Goal: Task Accomplishment & Management: Complete application form

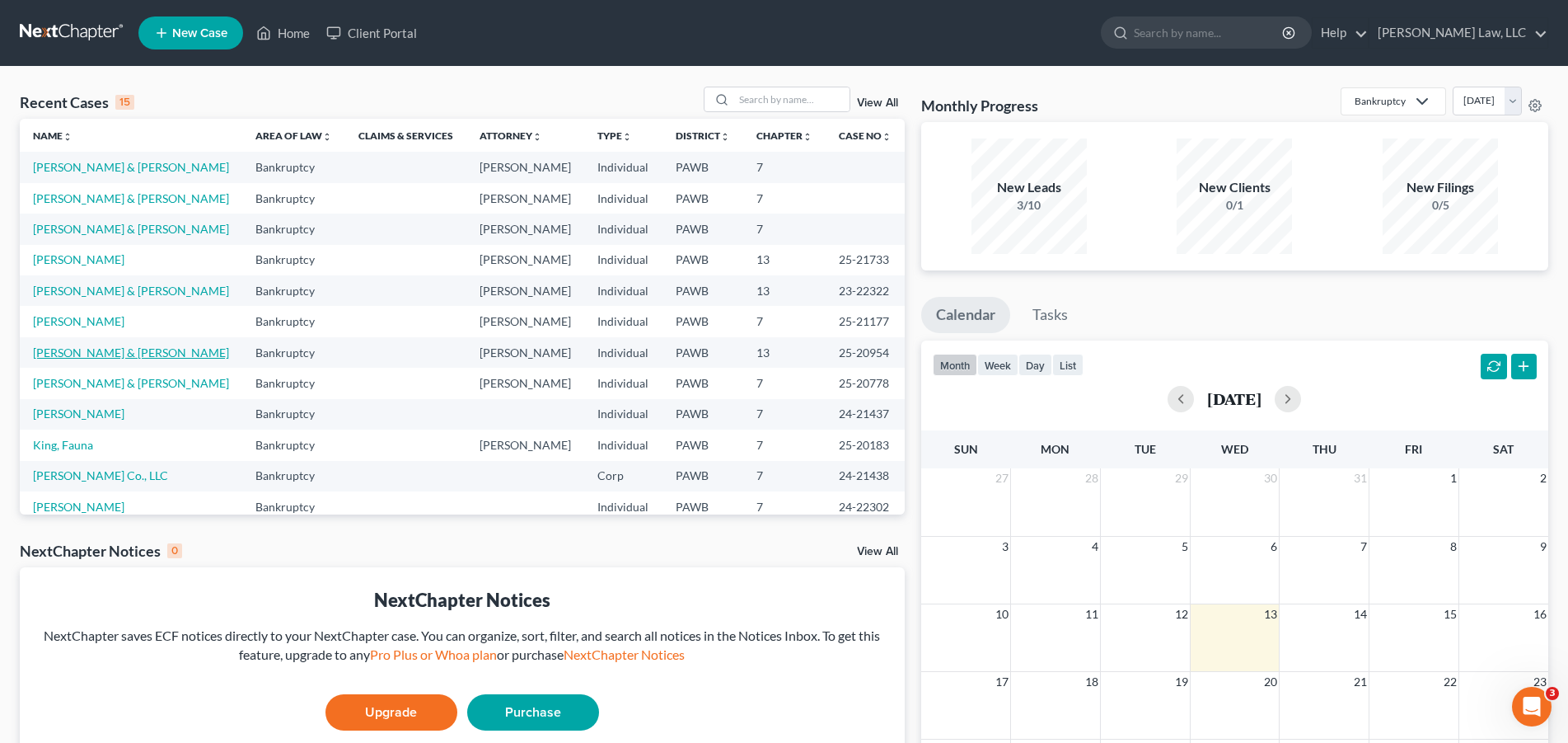
click at [85, 355] on link "[PERSON_NAME] & [PERSON_NAME]" at bounding box center [131, 352] width 196 height 14
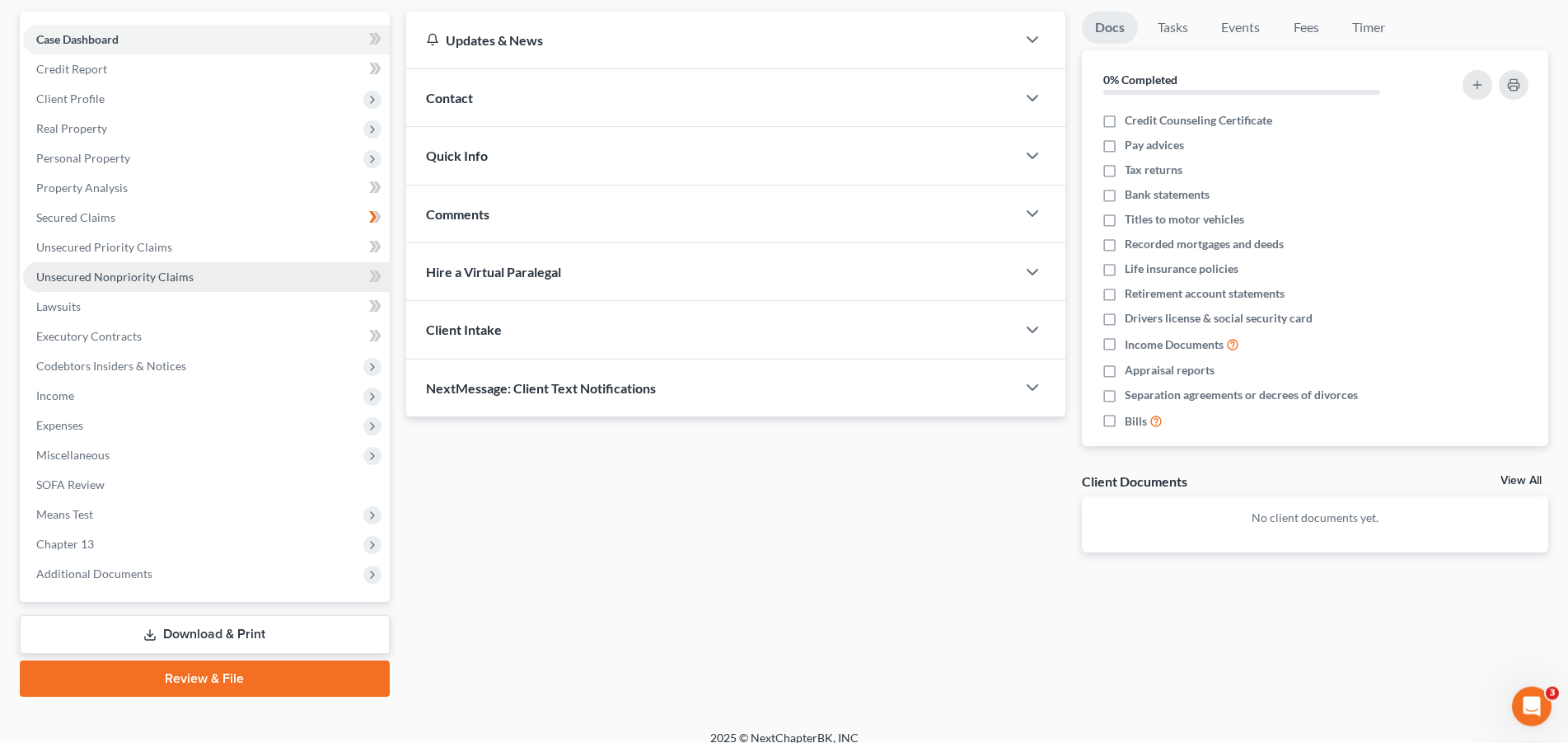
scroll to position [162, 0]
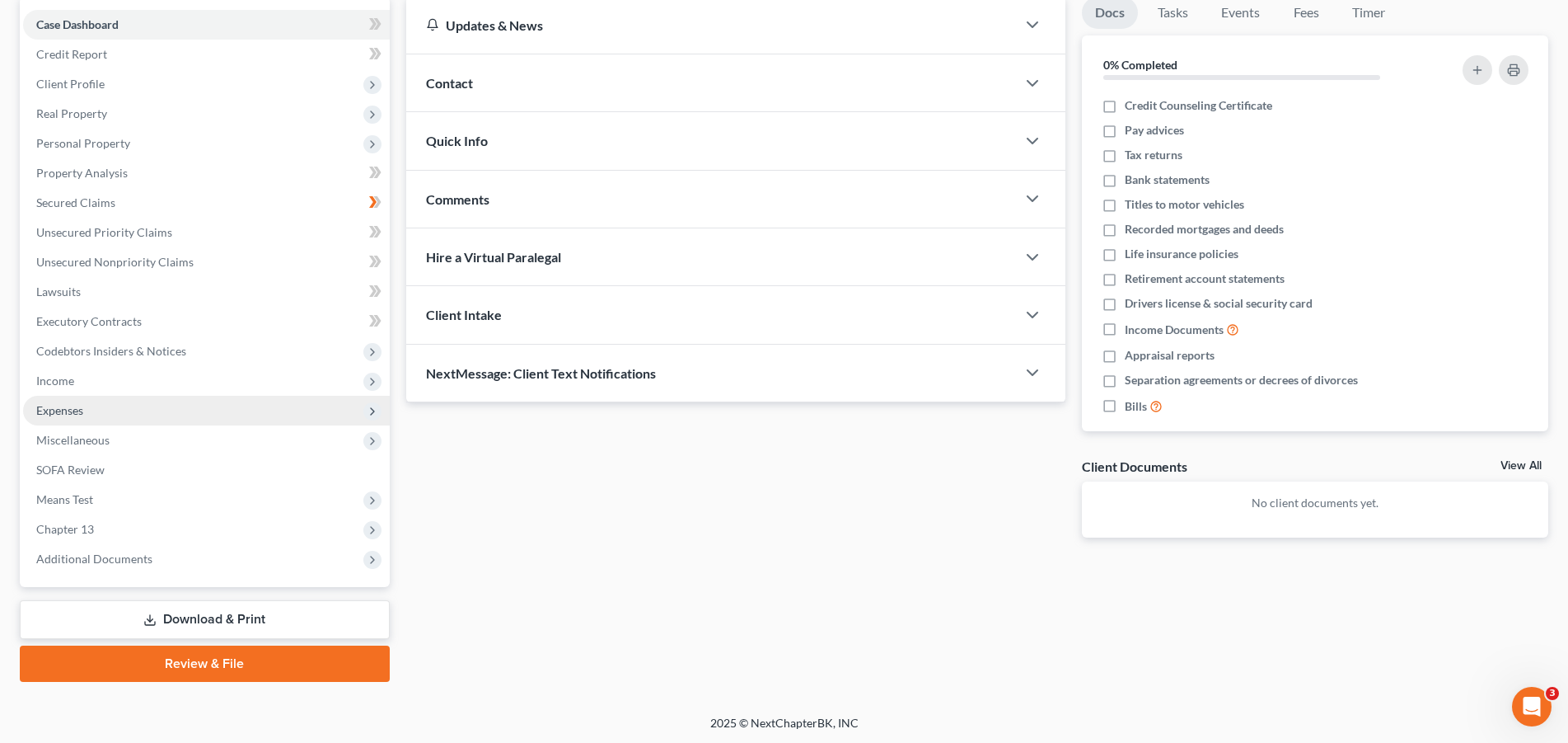
click at [69, 413] on span "Expenses" at bounding box center [60, 409] width 47 height 14
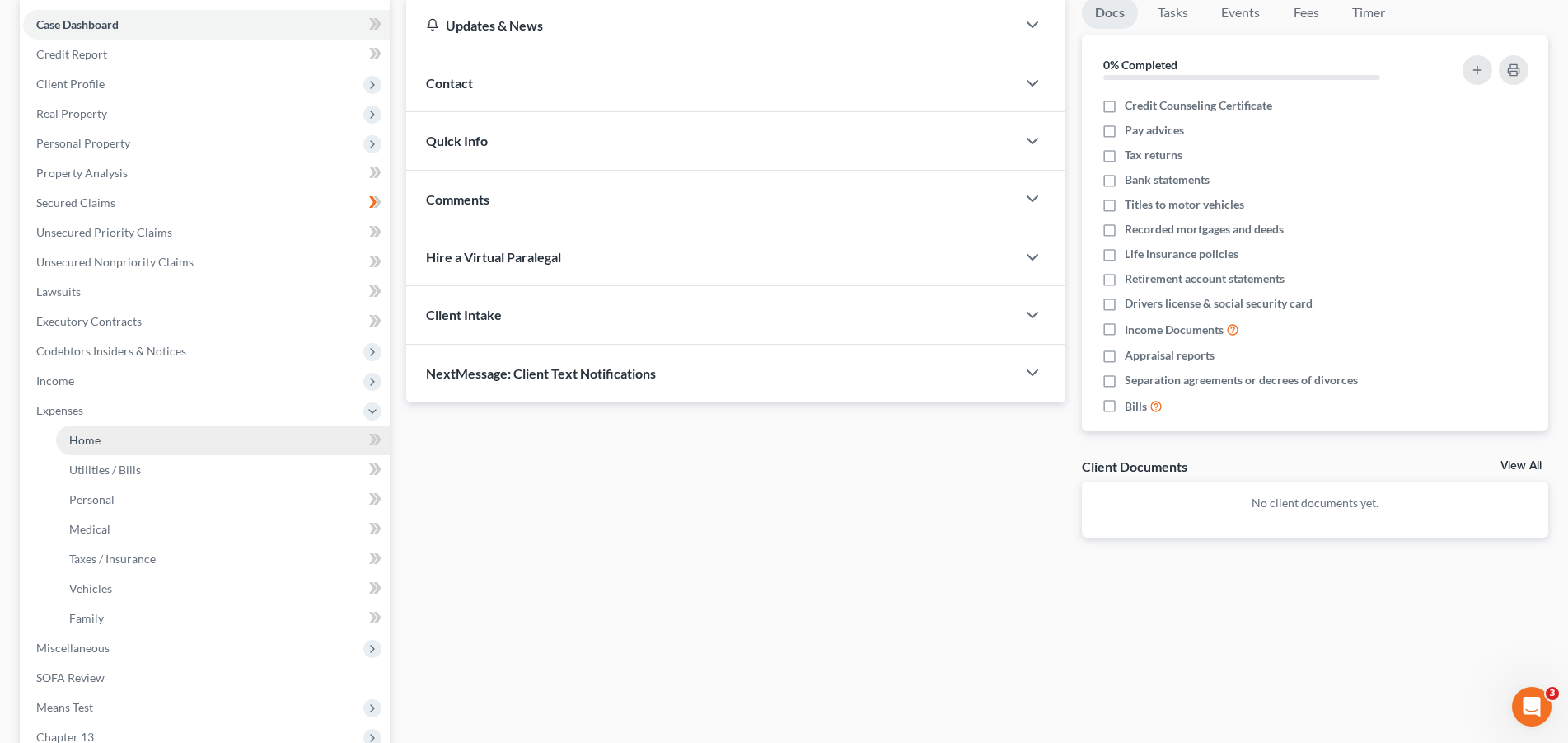
click at [350, 442] on link "Home" at bounding box center [223, 440] width 334 height 30
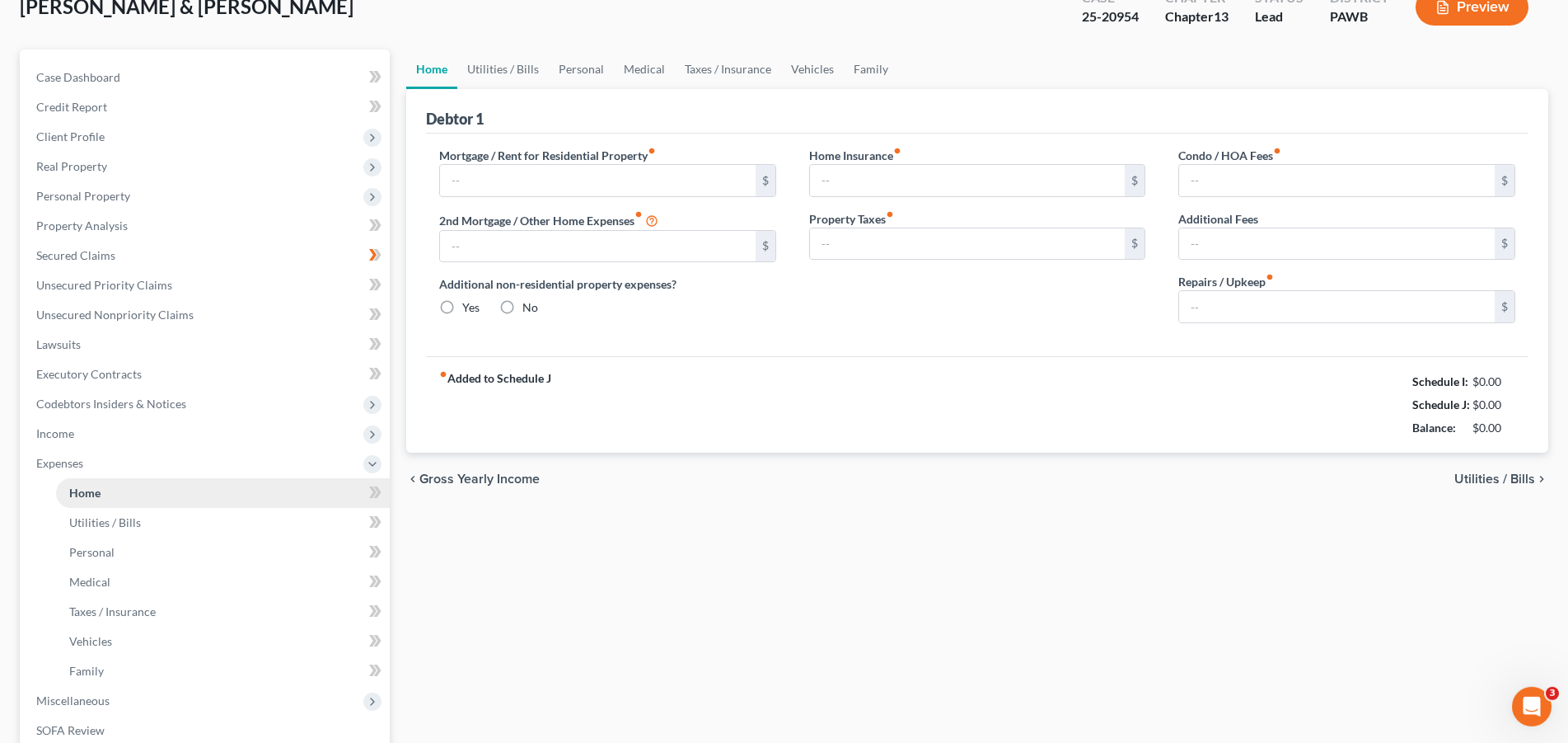
type input "920.00"
type input "0.00"
radio input "true"
type input "0.00"
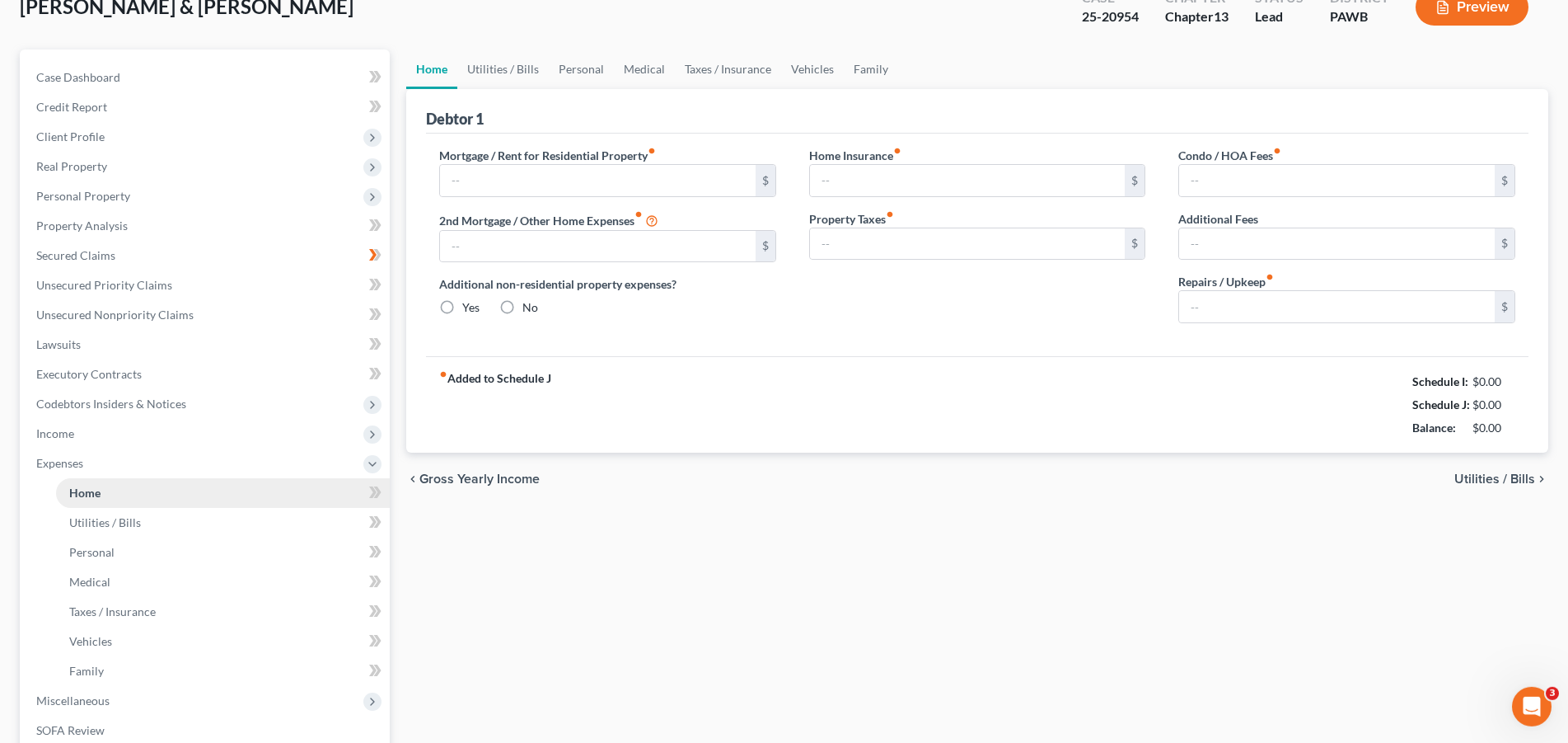
type input "0.00"
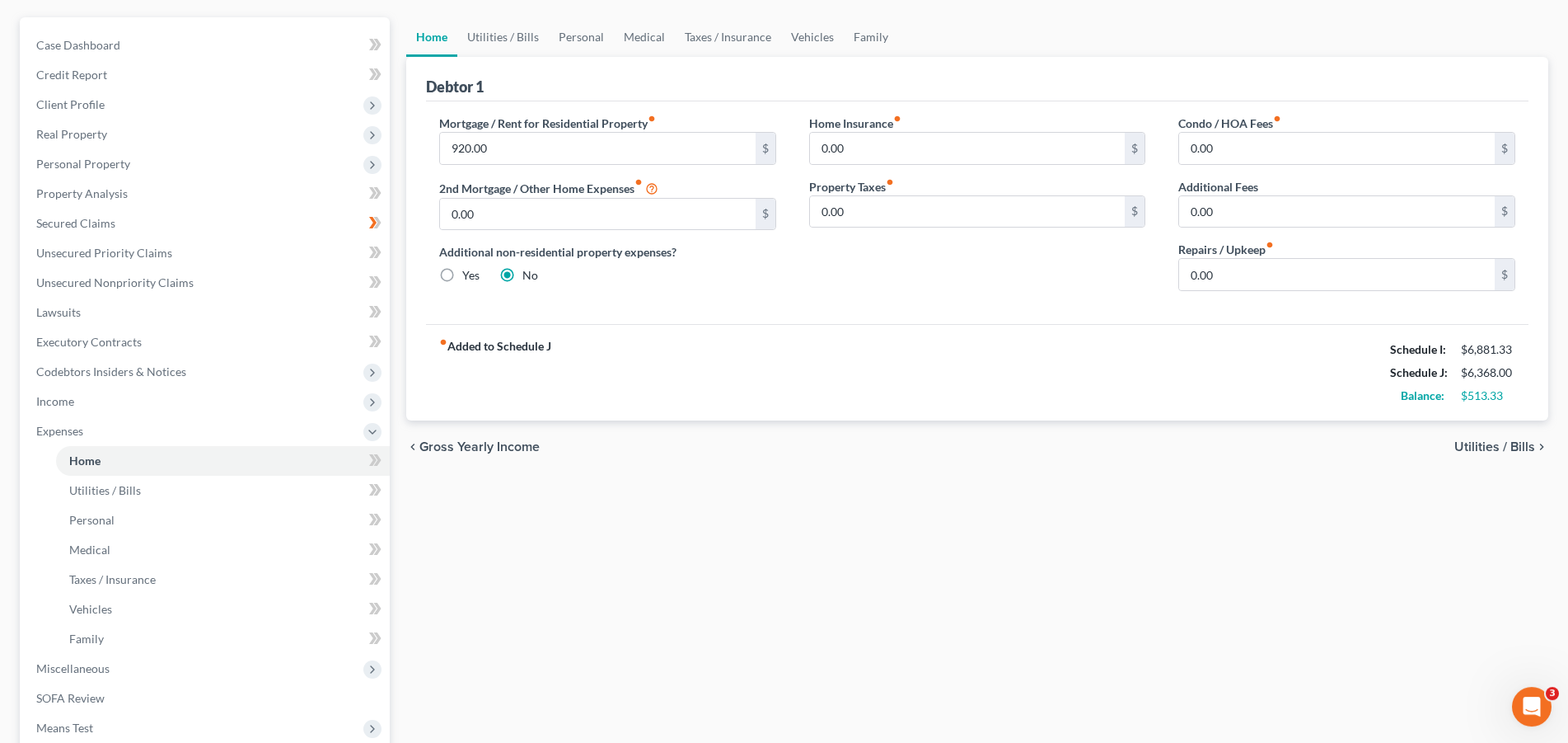
scroll to position [168, 0]
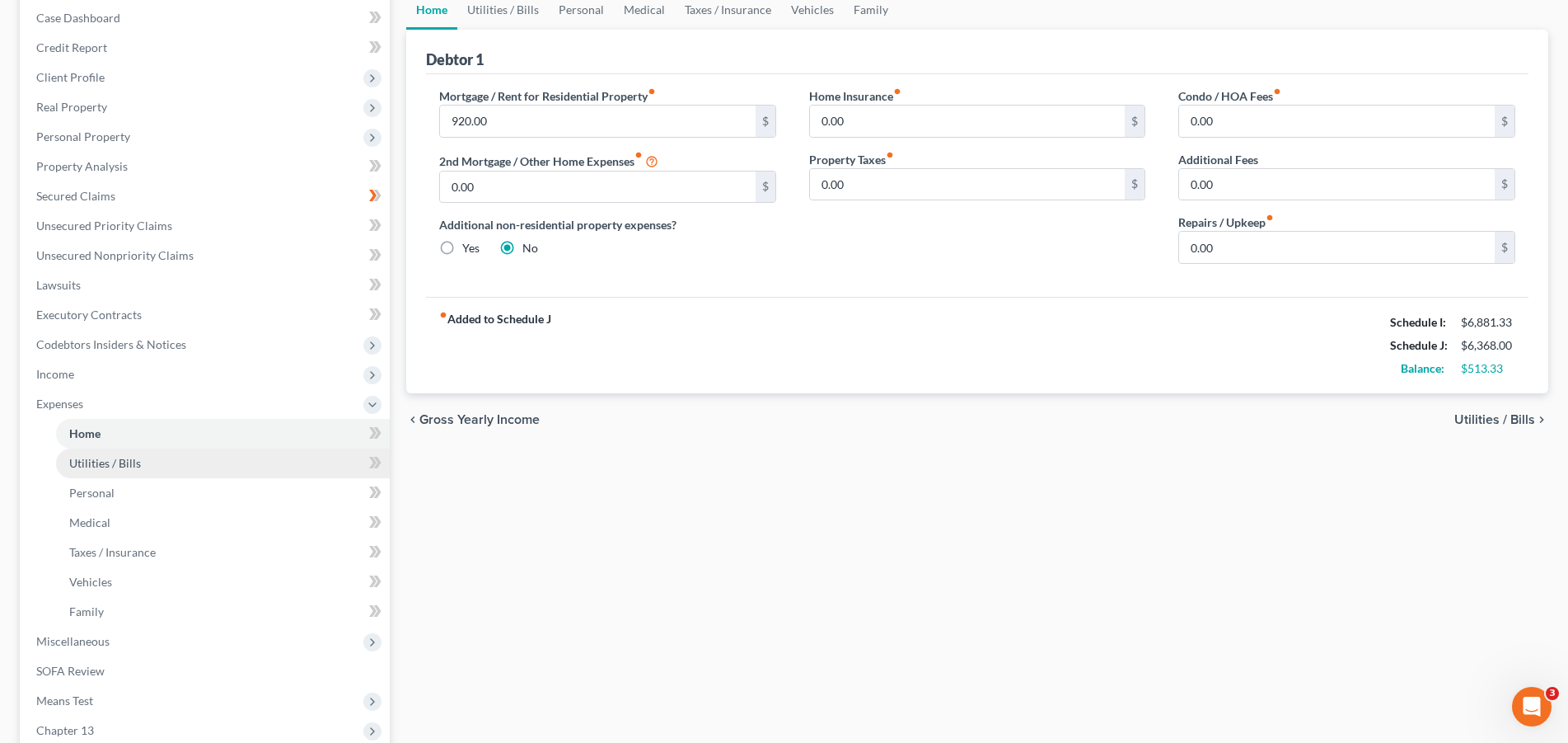
click at [130, 466] on span "Utilities / Bills" at bounding box center [105, 463] width 71 height 14
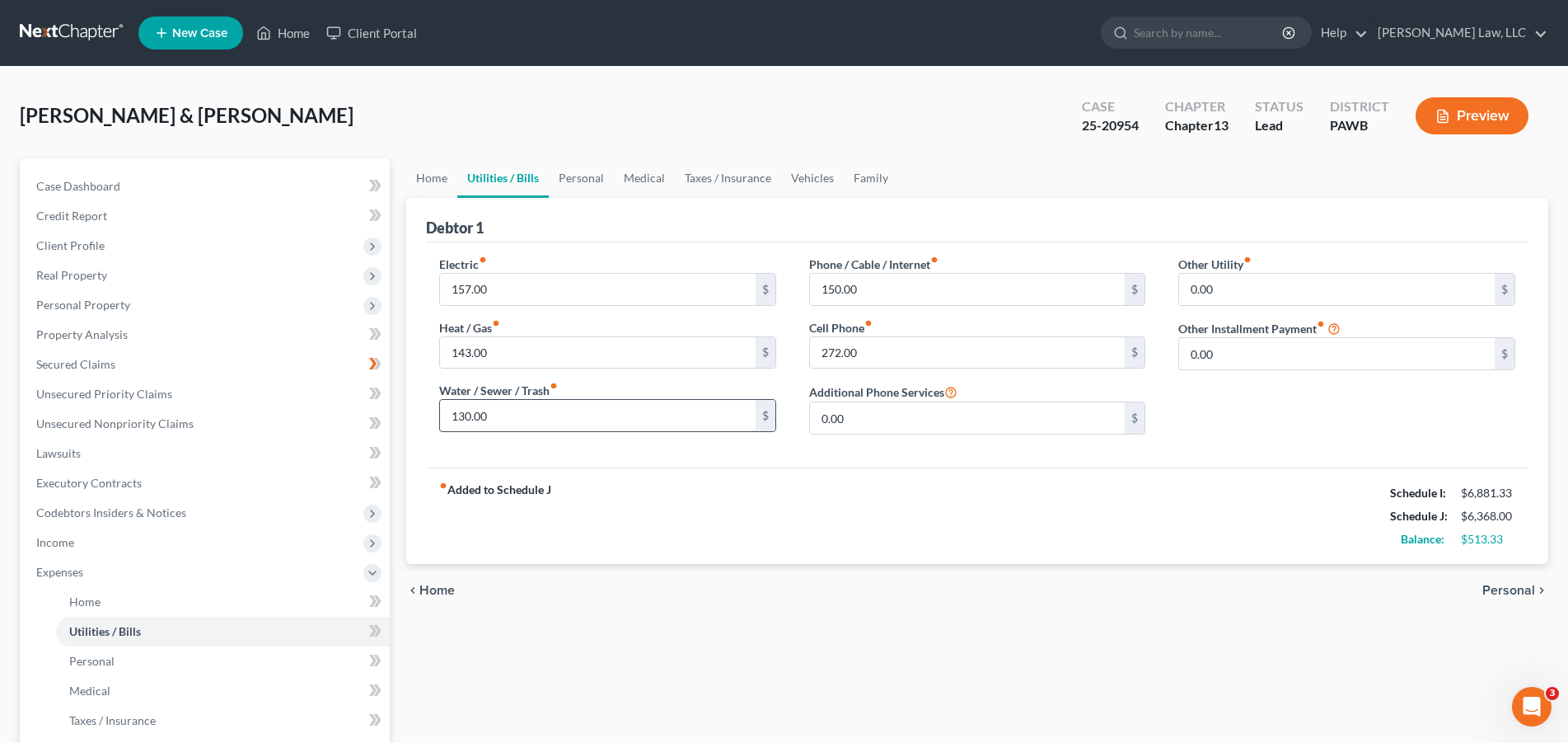
drag, startPoint x: 510, startPoint y: 417, endPoint x: 543, endPoint y: 413, distance: 33.2
click at [543, 413] on input "130.00" at bounding box center [598, 415] width 316 height 31
type input "187.00"
click at [893, 280] on input "150.00" at bounding box center [967, 289] width 316 height 31
click at [884, 352] on input "272.00" at bounding box center [967, 352] width 316 height 31
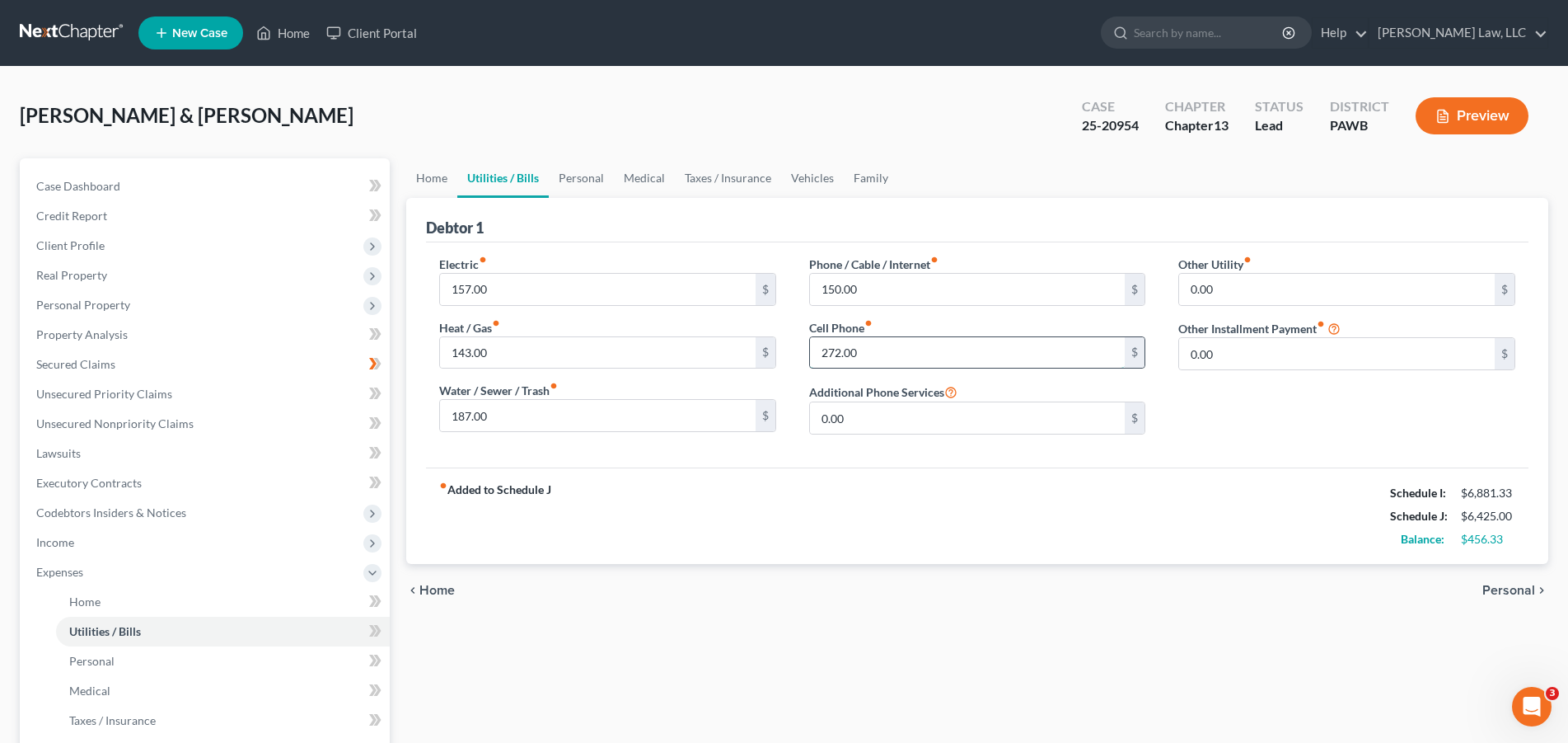
click at [884, 352] on input "272.00" at bounding box center [967, 352] width 316 height 31
drag, startPoint x: 869, startPoint y: 352, endPoint x: 777, endPoint y: 345, distance: 92.3
click at [809, 345] on input "272.00" at bounding box center [967, 352] width 316 height 31
type input "328.00"
click at [842, 501] on div "fiber_manual_record Added to Schedule J Schedule I: $6,881.33 Schedule J: $6,48…" at bounding box center [977, 515] width 1102 height 97
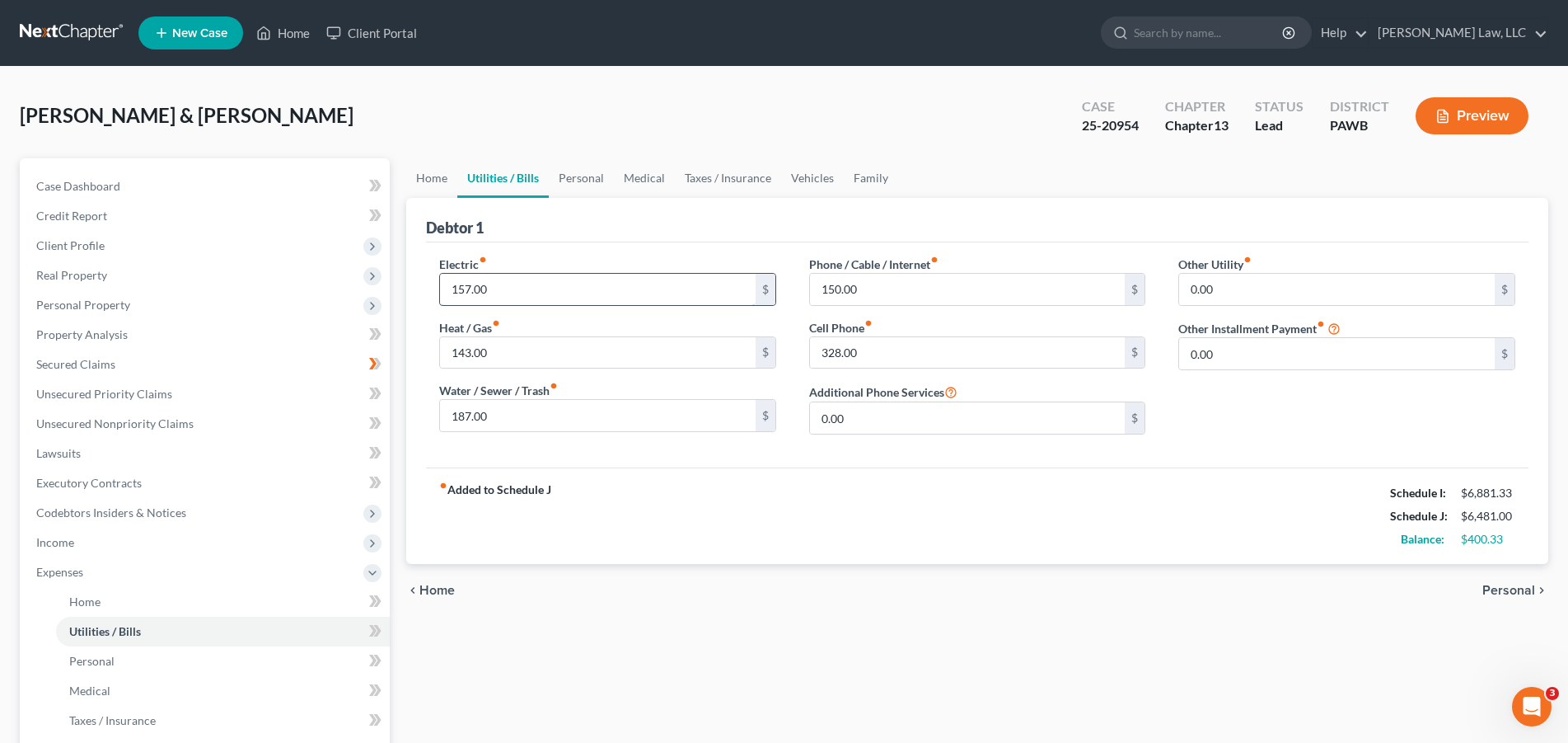
drag, startPoint x: 518, startPoint y: 297, endPoint x: 538, endPoint y: 297, distance: 20.0
click at [538, 297] on input "157.00" at bounding box center [598, 289] width 316 height 31
type input "201.00"
click at [558, 356] on input "143.00" at bounding box center [598, 352] width 316 height 31
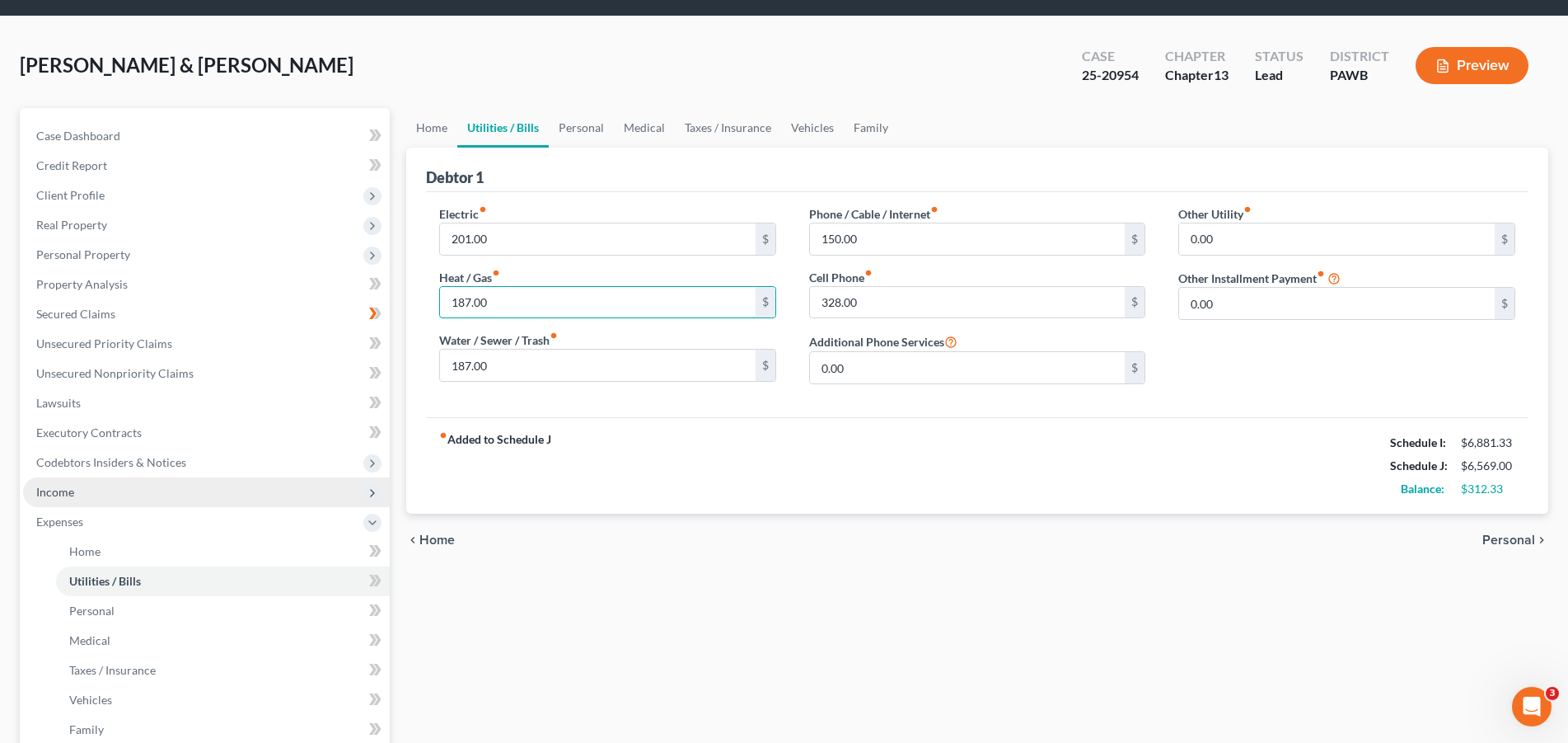
scroll to position [84, 0]
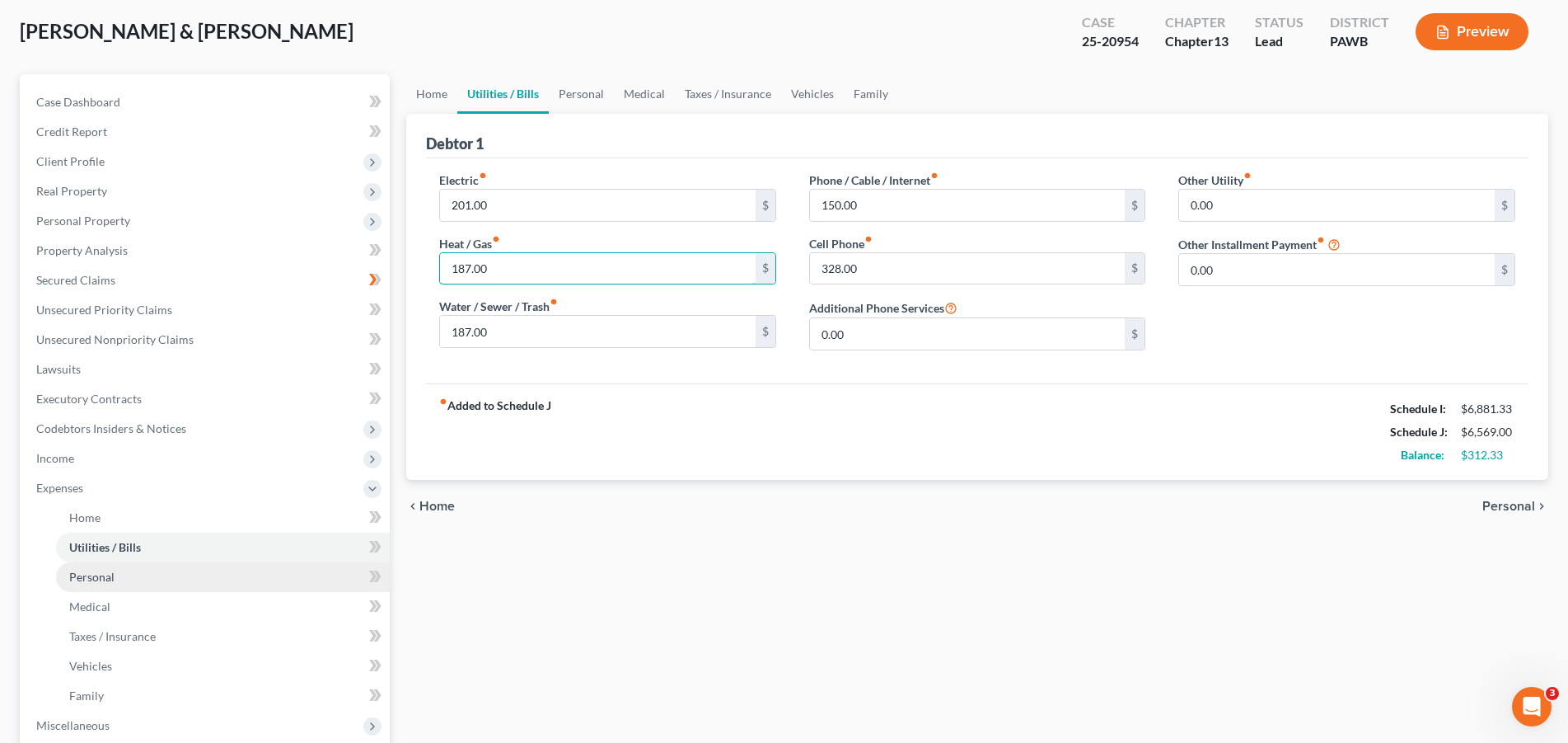
type input "187.00"
click at [110, 570] on span "Personal" at bounding box center [92, 576] width 45 height 14
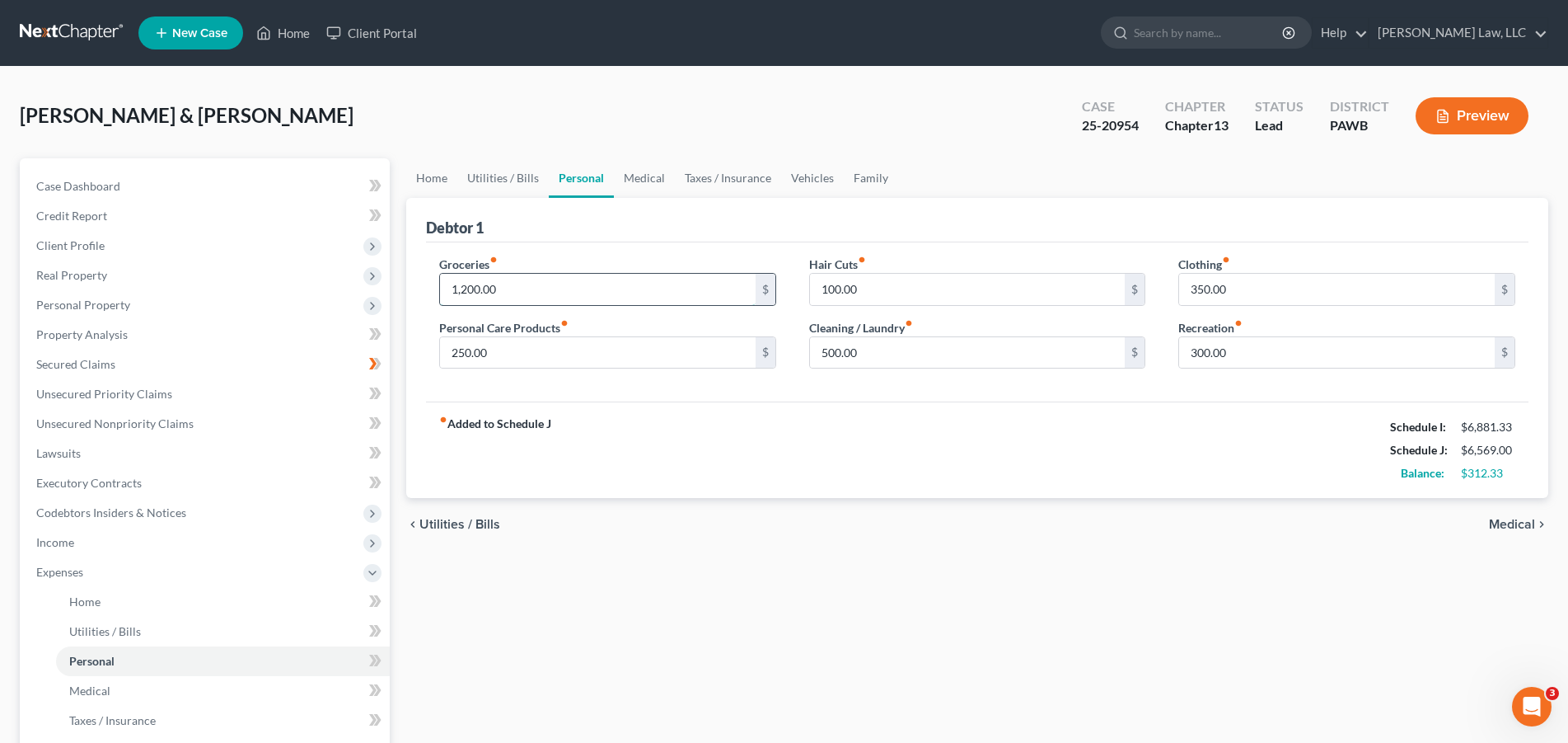
click at [532, 276] on input "1,200.00" at bounding box center [598, 289] width 316 height 31
type input "1,275"
click at [674, 428] on div "fiber_manual_record Added to Schedule J Schedule I: $6,881.33 Schedule J: $6,64…" at bounding box center [977, 450] width 1102 height 97
click at [1254, 292] on input "350.00" at bounding box center [1337, 289] width 316 height 31
type input "300.00"
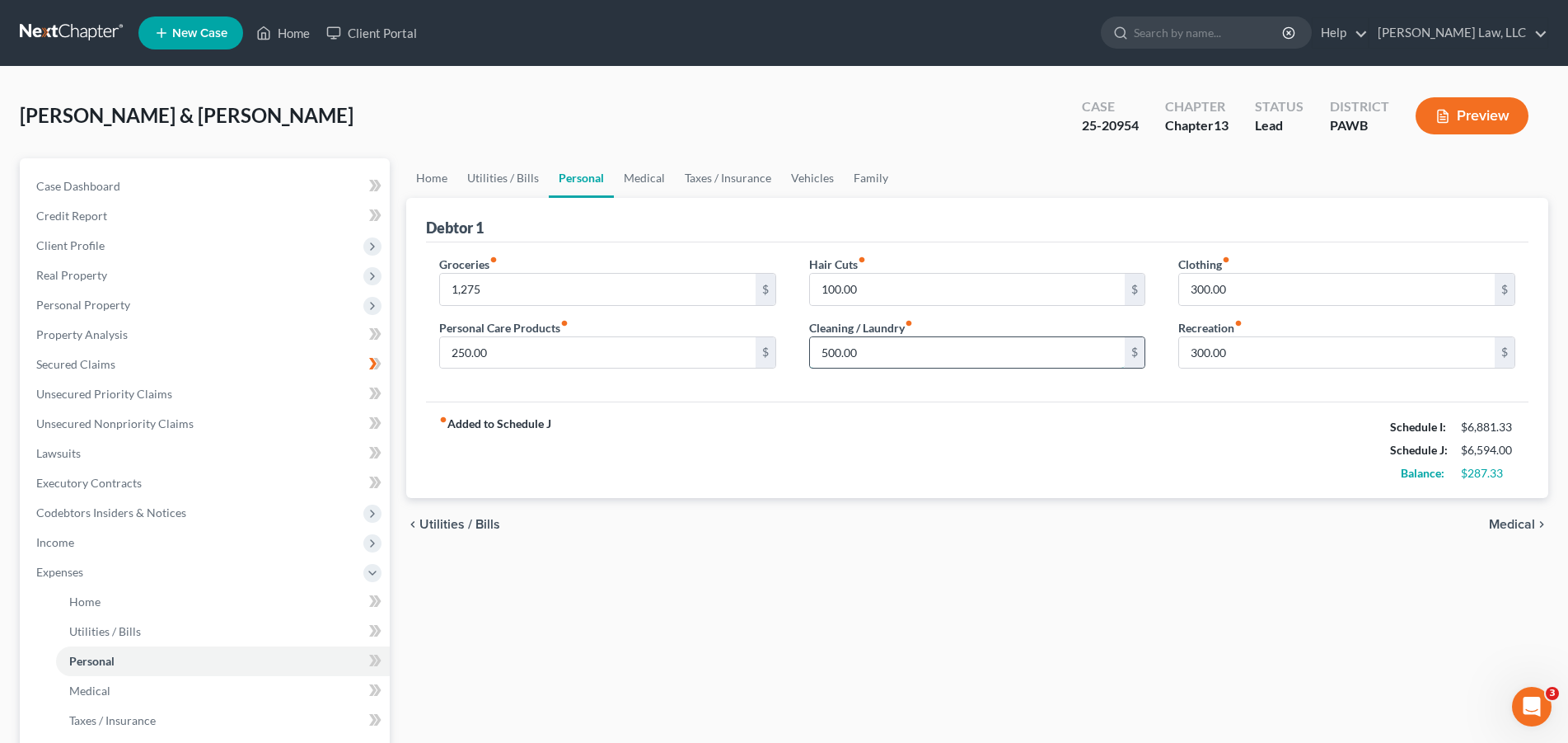
click at [912, 356] on input "500.00" at bounding box center [967, 352] width 316 height 31
drag, startPoint x: 912, startPoint y: 356, endPoint x: 786, endPoint y: 348, distance: 126.3
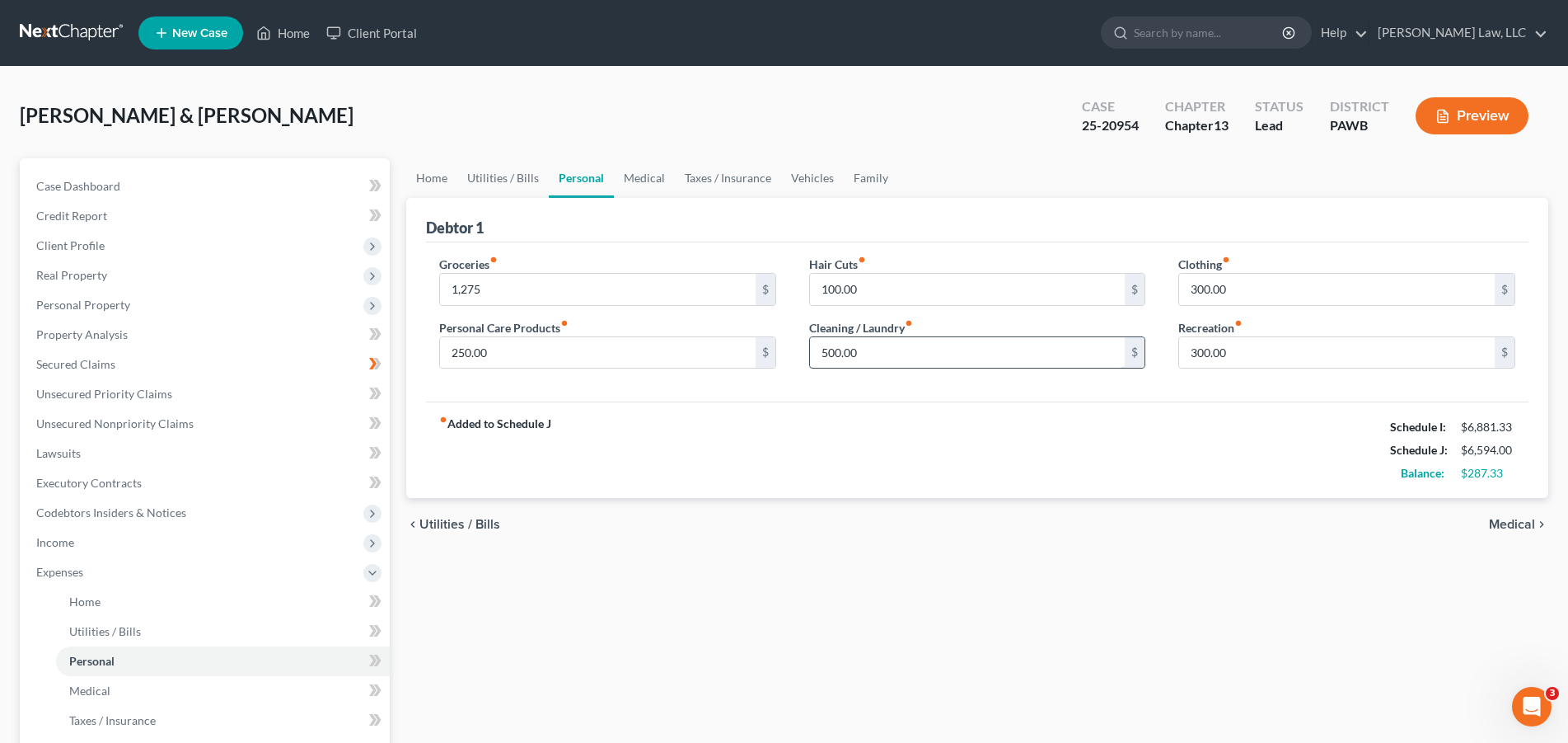
click at [809, 348] on input "500.00" at bounding box center [967, 352] width 316 height 31
click at [1013, 415] on div "fiber_manual_record Added to Schedule J Schedule I: $6,881.33 Schedule J: $6,29…" at bounding box center [977, 450] width 1102 height 97
click at [949, 362] on input "205" at bounding box center [967, 352] width 316 height 31
click at [950, 369] on div "Hair Cuts fiber_manual_record 100.00 $ Cleaning / Laundry fiber_manual_record 2…" at bounding box center [977, 319] width 369 height 127
click at [874, 356] on input "205" at bounding box center [967, 352] width 316 height 31
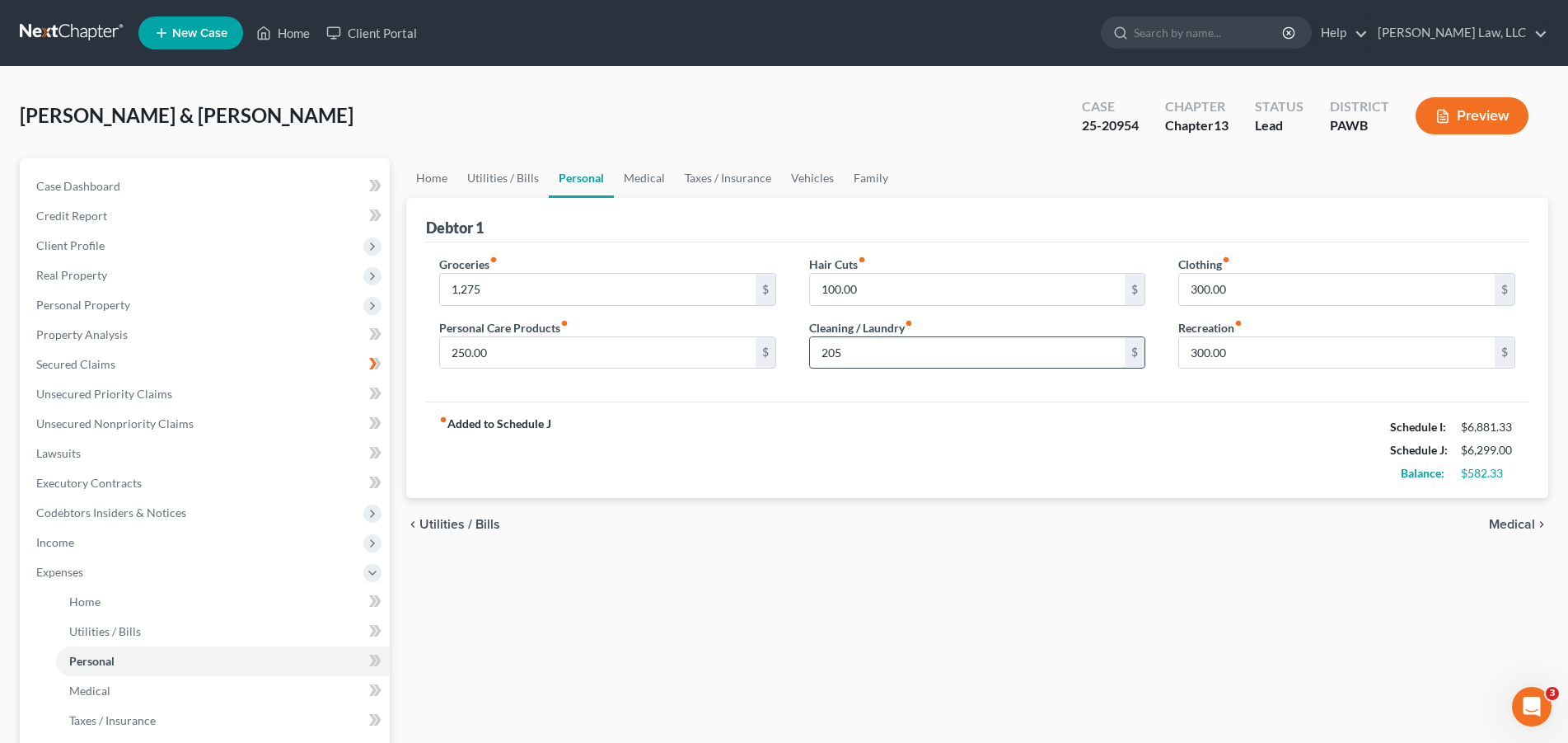
click at [874, 356] on input "205" at bounding box center [967, 352] width 316 height 31
type input "205.00"
click at [921, 440] on div "fiber_manual_record Added to Schedule J Schedule I: $6,881.33 Schedule J: $6,29…" at bounding box center [977, 450] width 1102 height 97
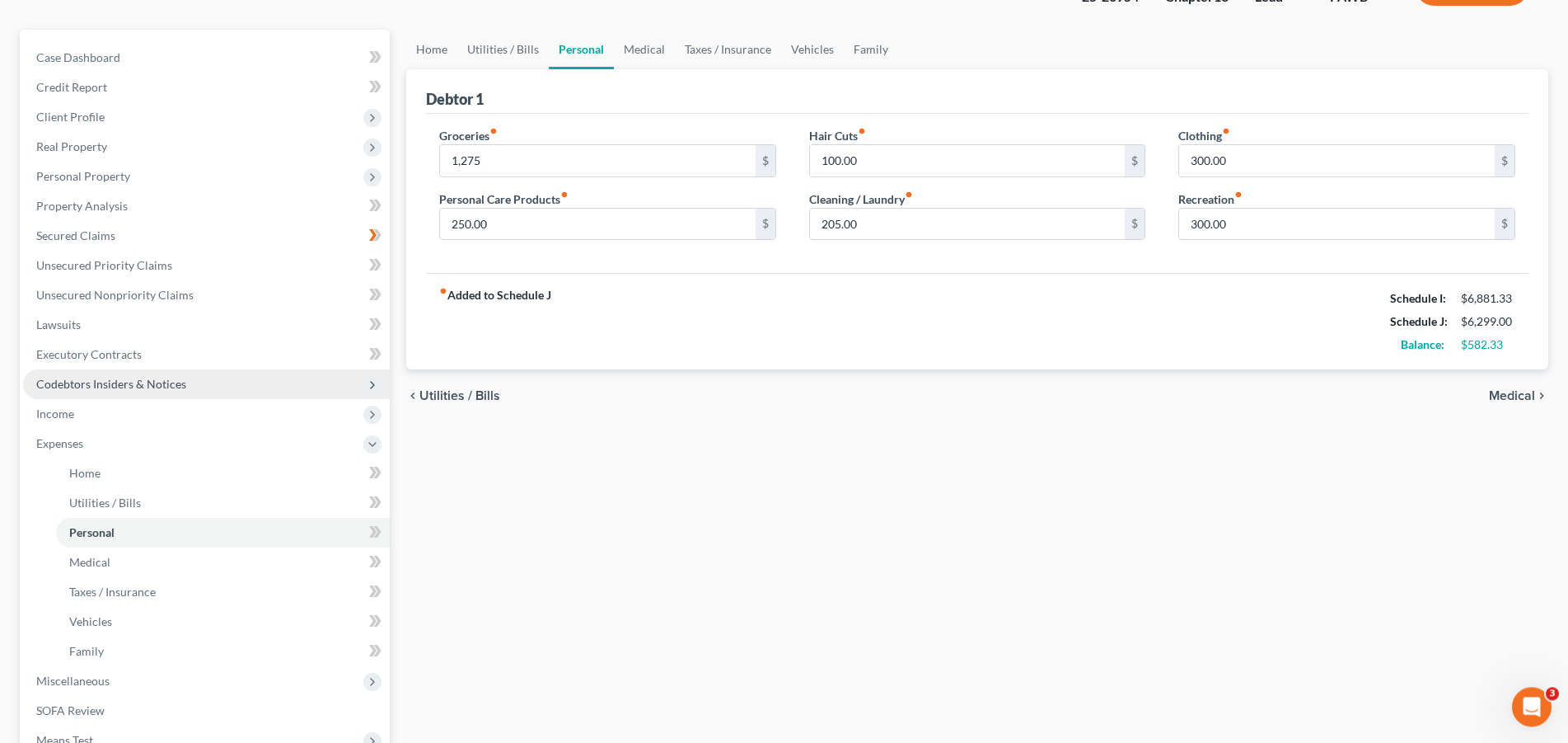
scroll to position [168, 0]
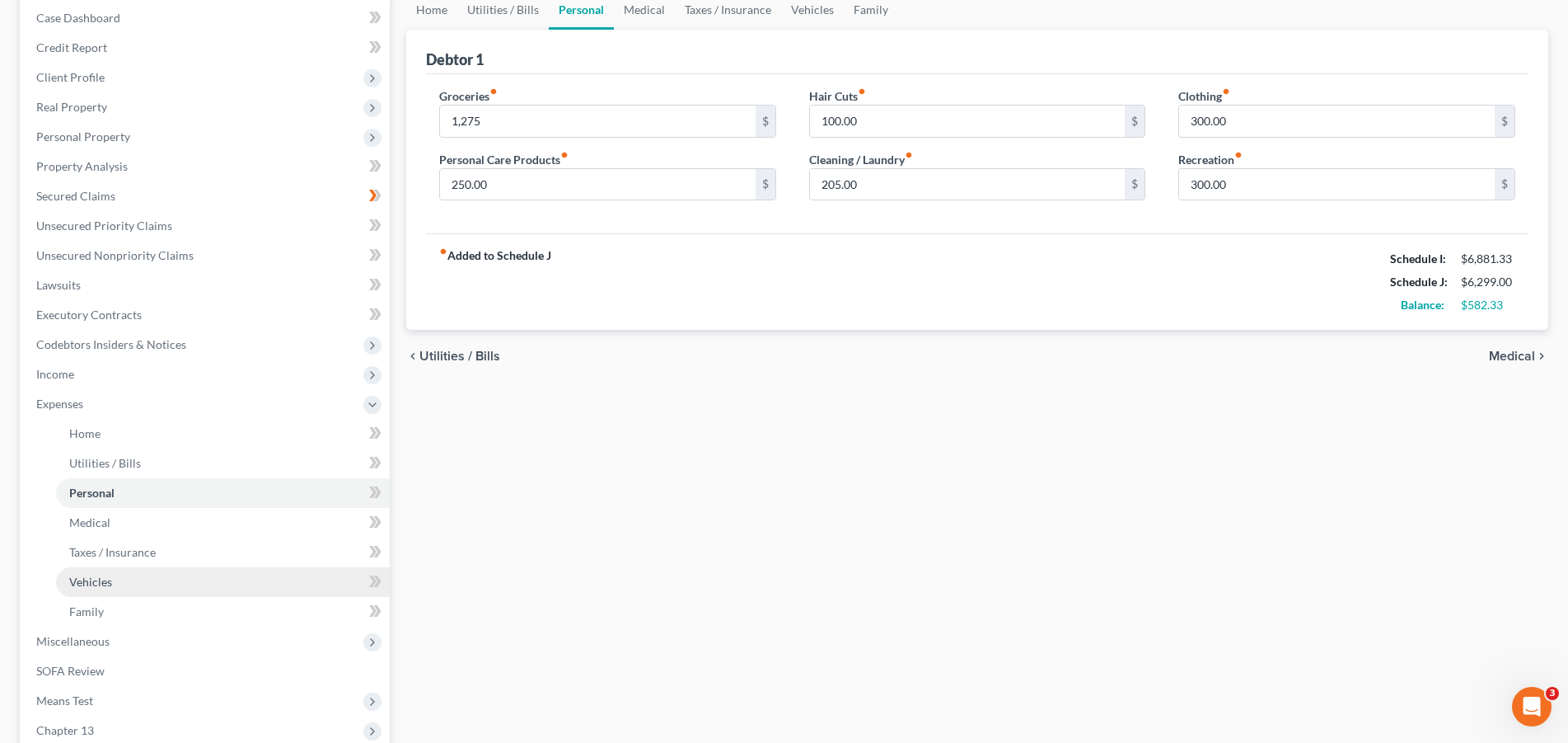
click at [128, 585] on link "Vehicles" at bounding box center [223, 582] width 334 height 30
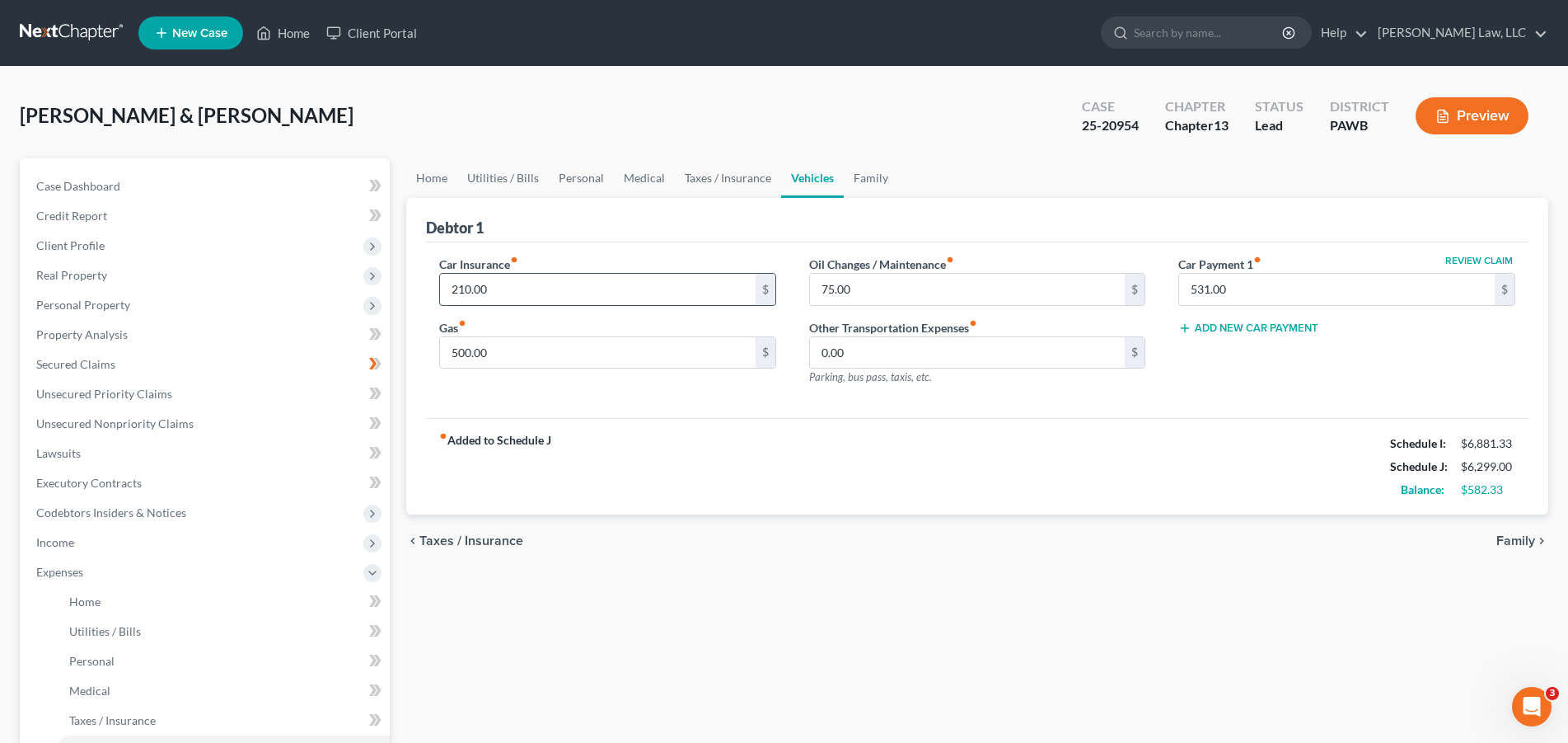
click at [501, 298] on input "210.00" at bounding box center [598, 289] width 316 height 31
type input "237.00"
click at [622, 231] on div "Debtor 1" at bounding box center [977, 219] width 1102 height 44
click at [542, 358] on input "500.00" at bounding box center [598, 352] width 316 height 31
type input "600.00"
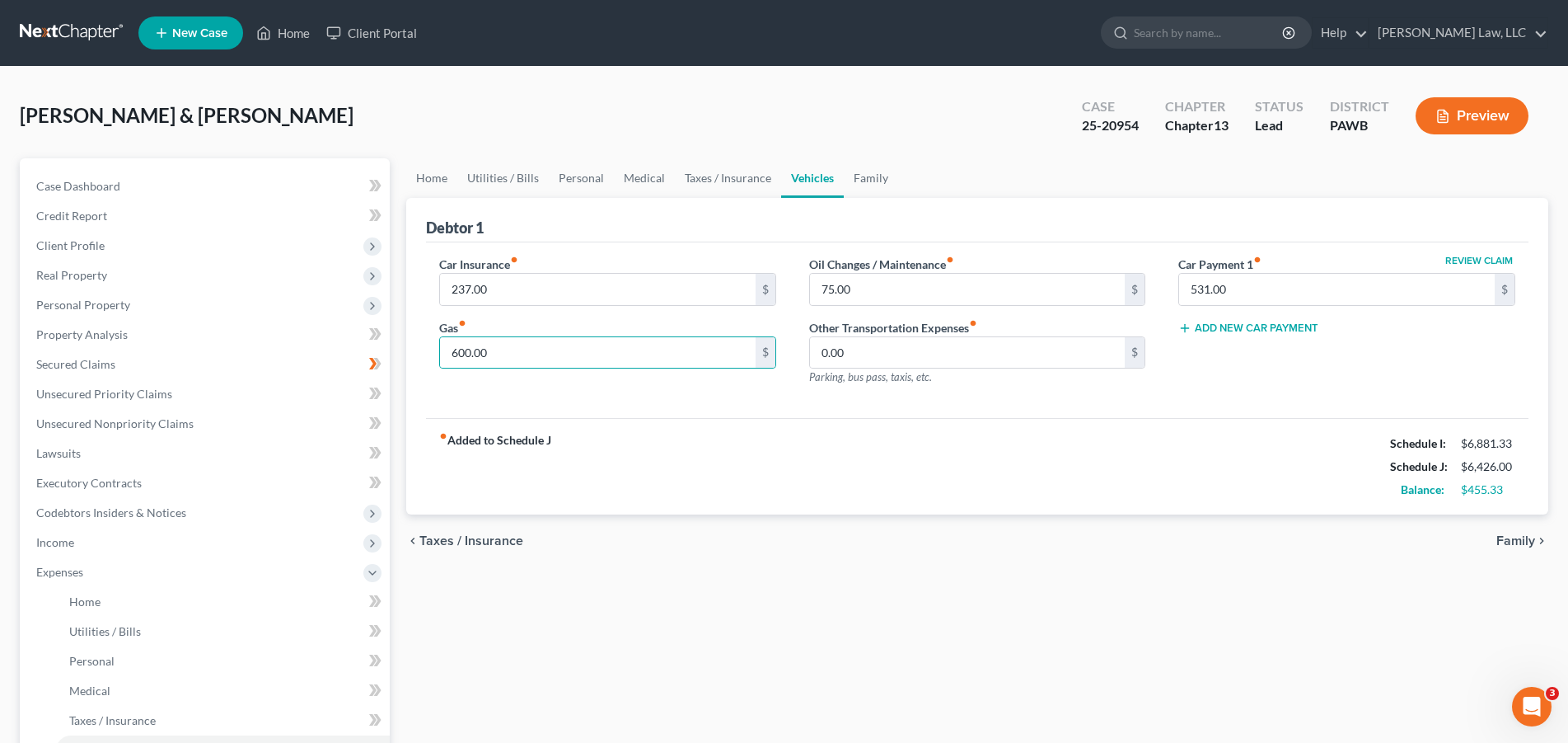
click at [604, 406] on div "Car Insurance fiber_manual_record 237.00 $ Gas fiber_manual_record 600.00 $ Oil…" at bounding box center [977, 331] width 1102 height 177
click at [863, 292] on input "75.00" at bounding box center [967, 289] width 316 height 31
type input "80.00"
click at [1017, 417] on div "Car Insurance fiber_manual_record 237.00 $ Gas fiber_manual_record 600.00 $ Oil…" at bounding box center [977, 331] width 1102 height 177
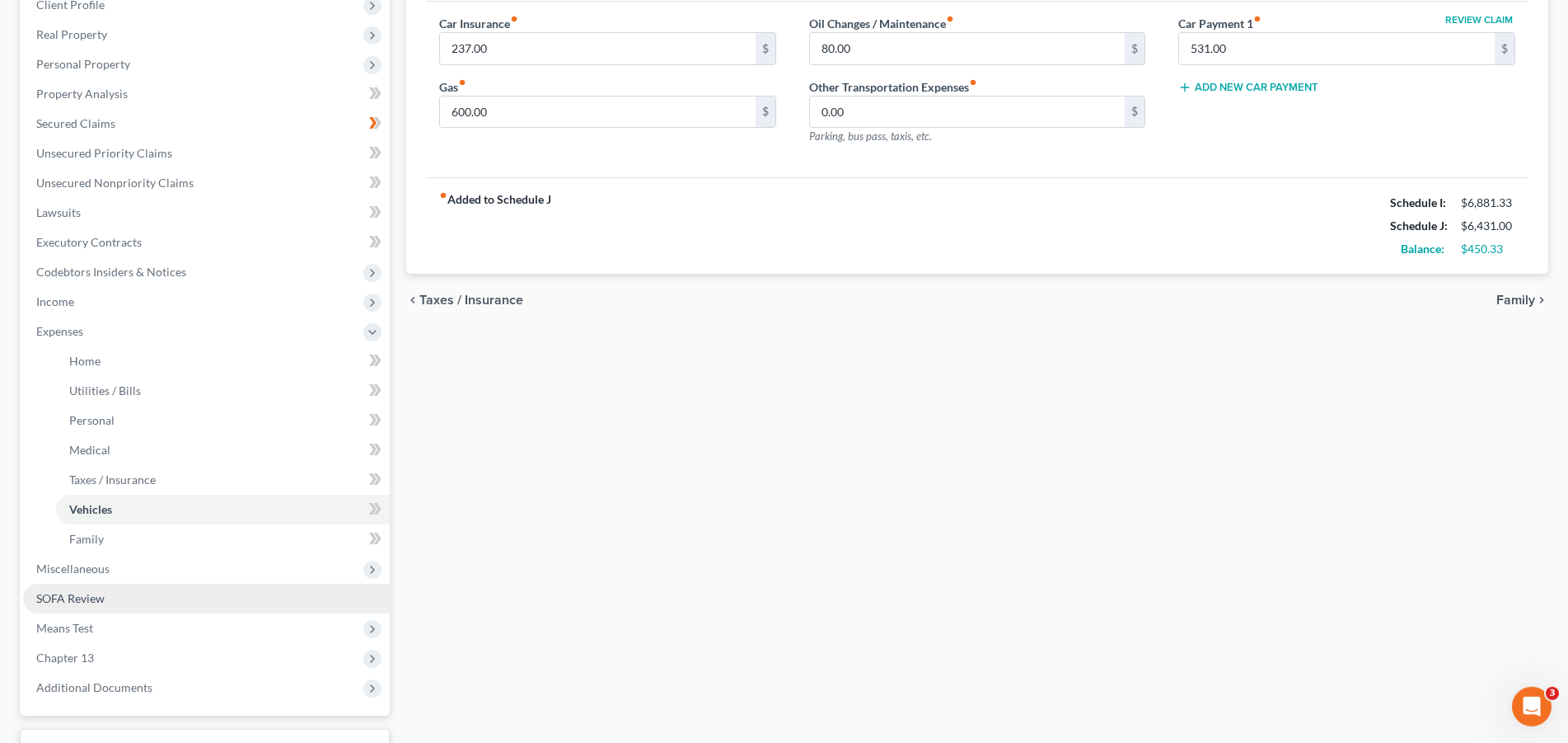
scroll to position [370, 0]
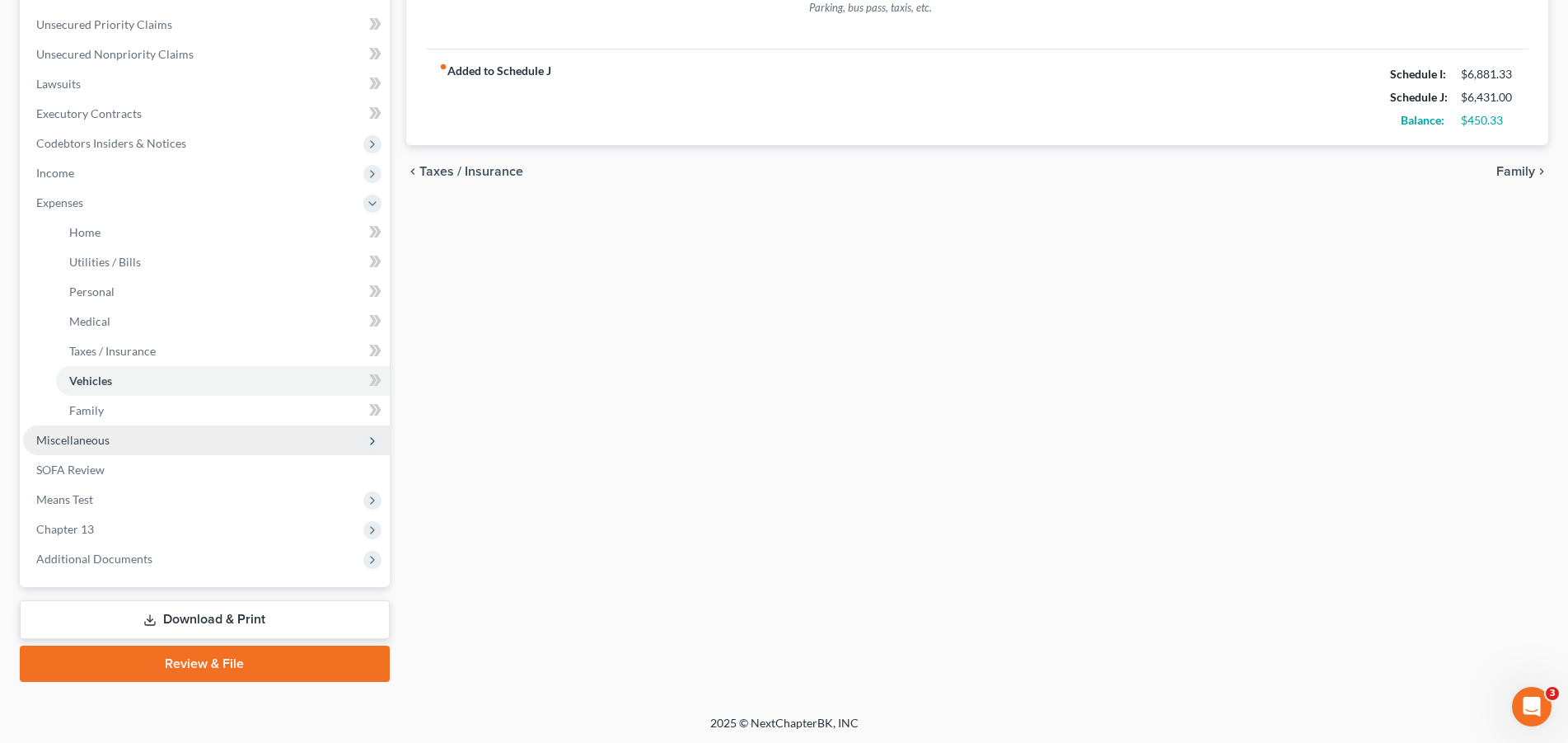
click at [71, 434] on span "Miscellaneous" at bounding box center [73, 439] width 73 height 14
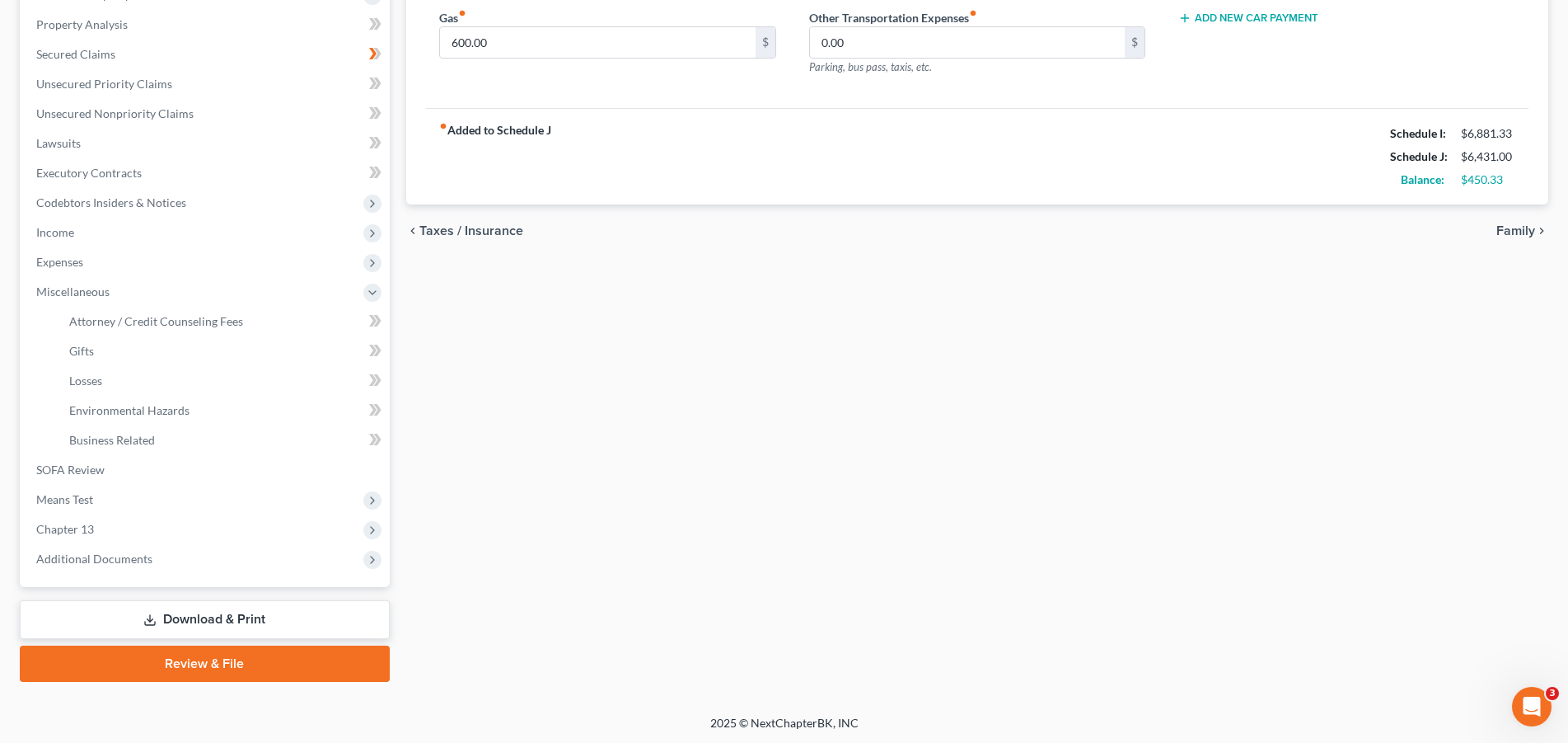
scroll to position [0, 0]
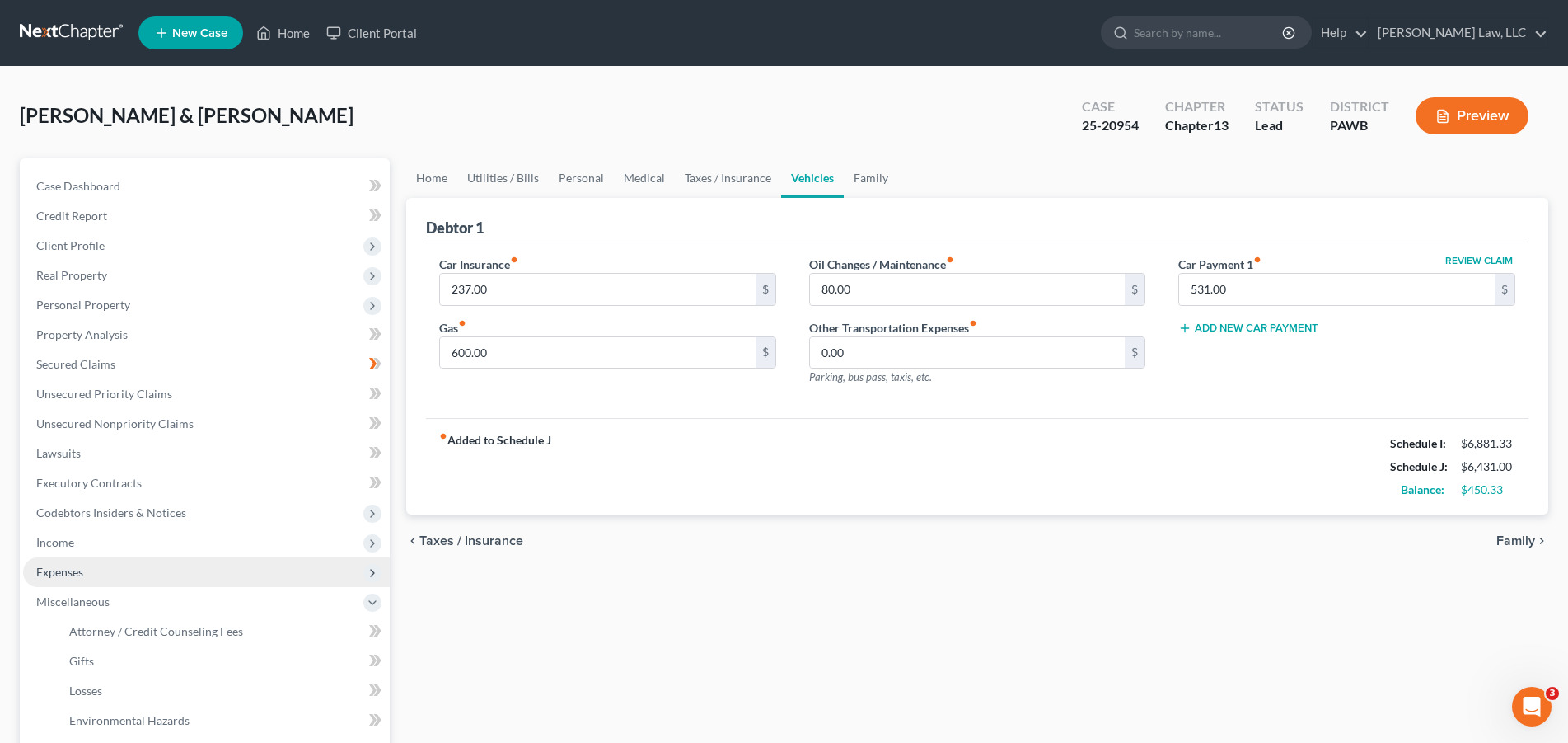
click at [67, 570] on span "Expenses" at bounding box center [60, 571] width 47 height 14
click at [85, 603] on span "Home" at bounding box center [85, 601] width 31 height 14
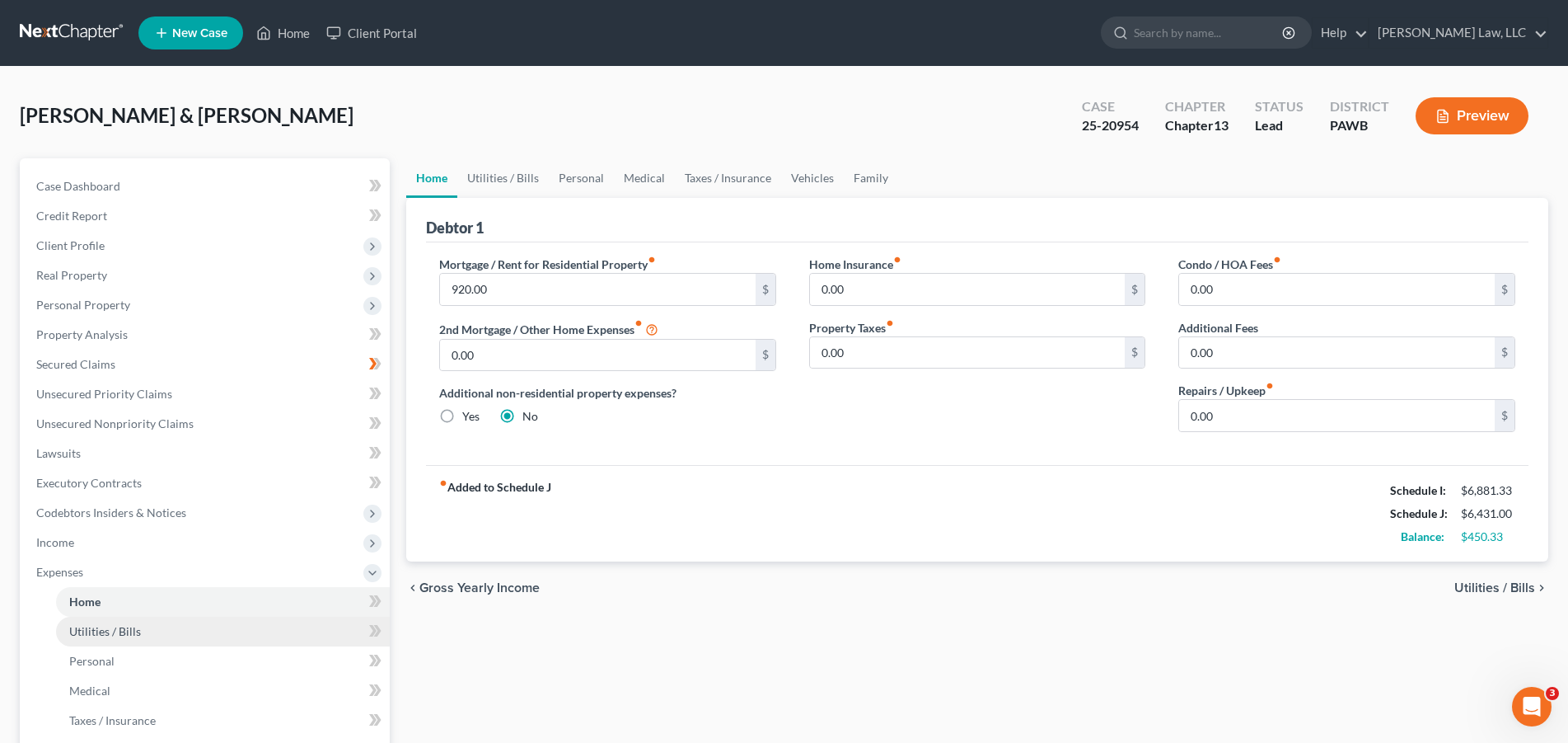
click at [96, 629] on span "Utilities / Bills" at bounding box center [105, 630] width 71 height 14
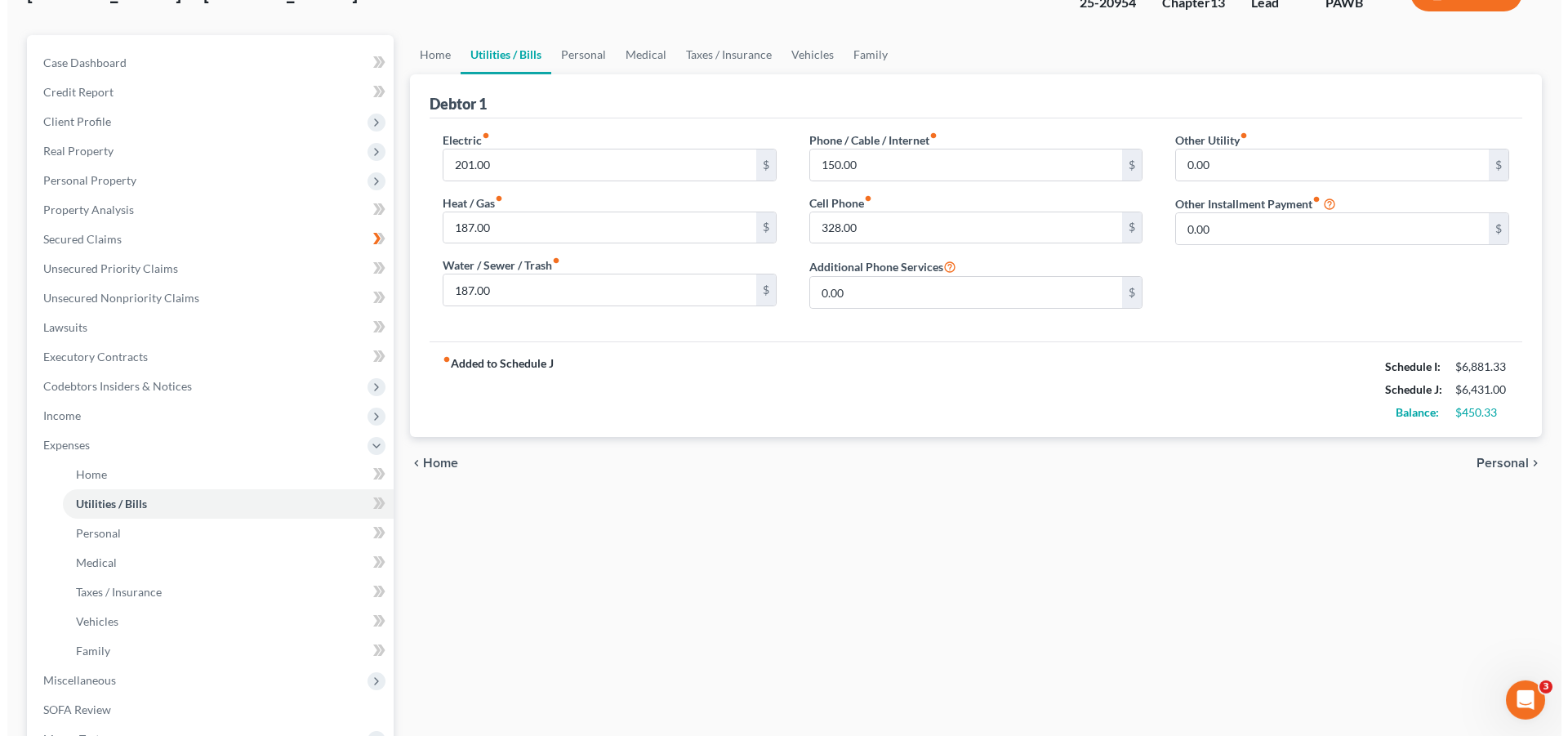
scroll to position [366, 0]
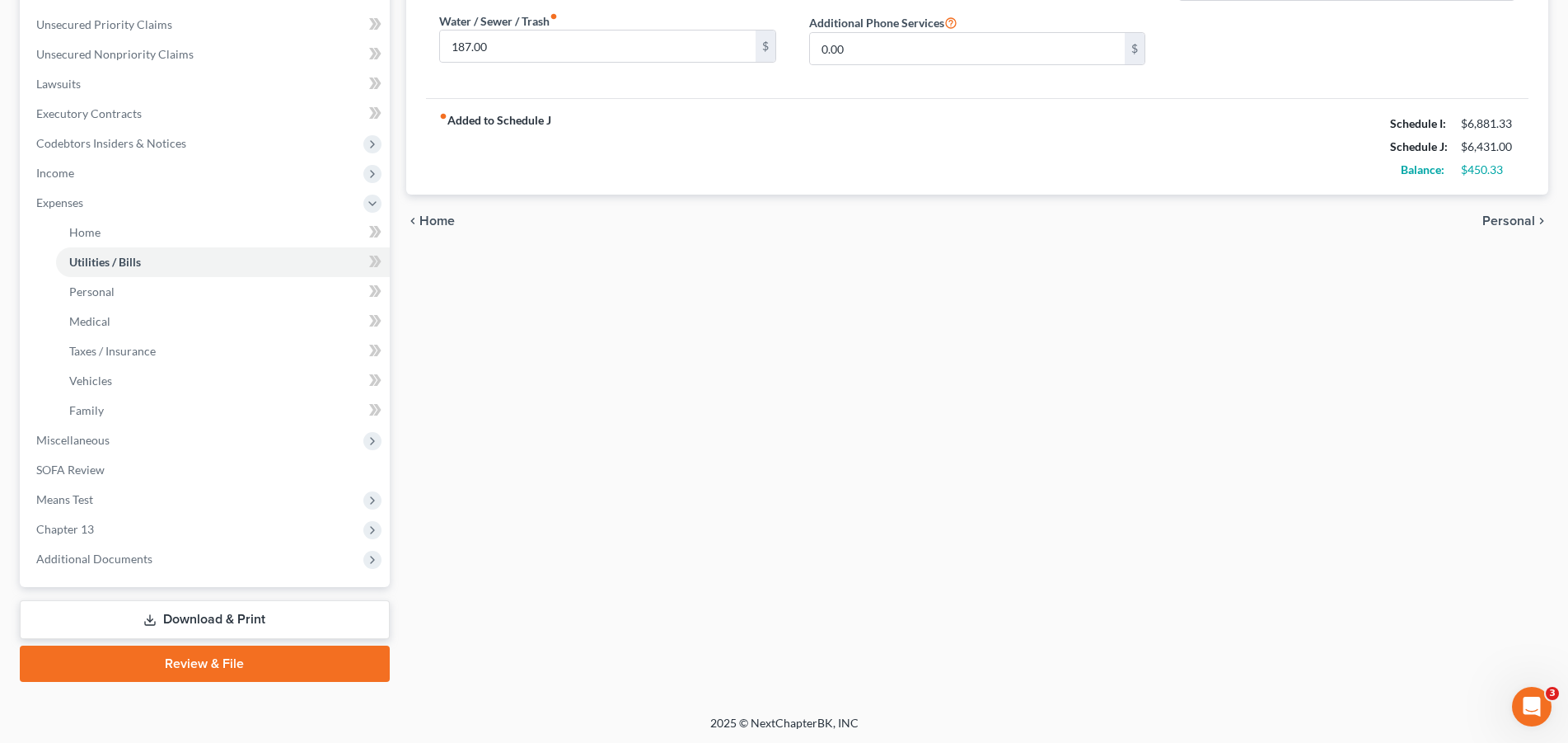
click at [293, 614] on link "Download & Print" at bounding box center [204, 619] width 369 height 39
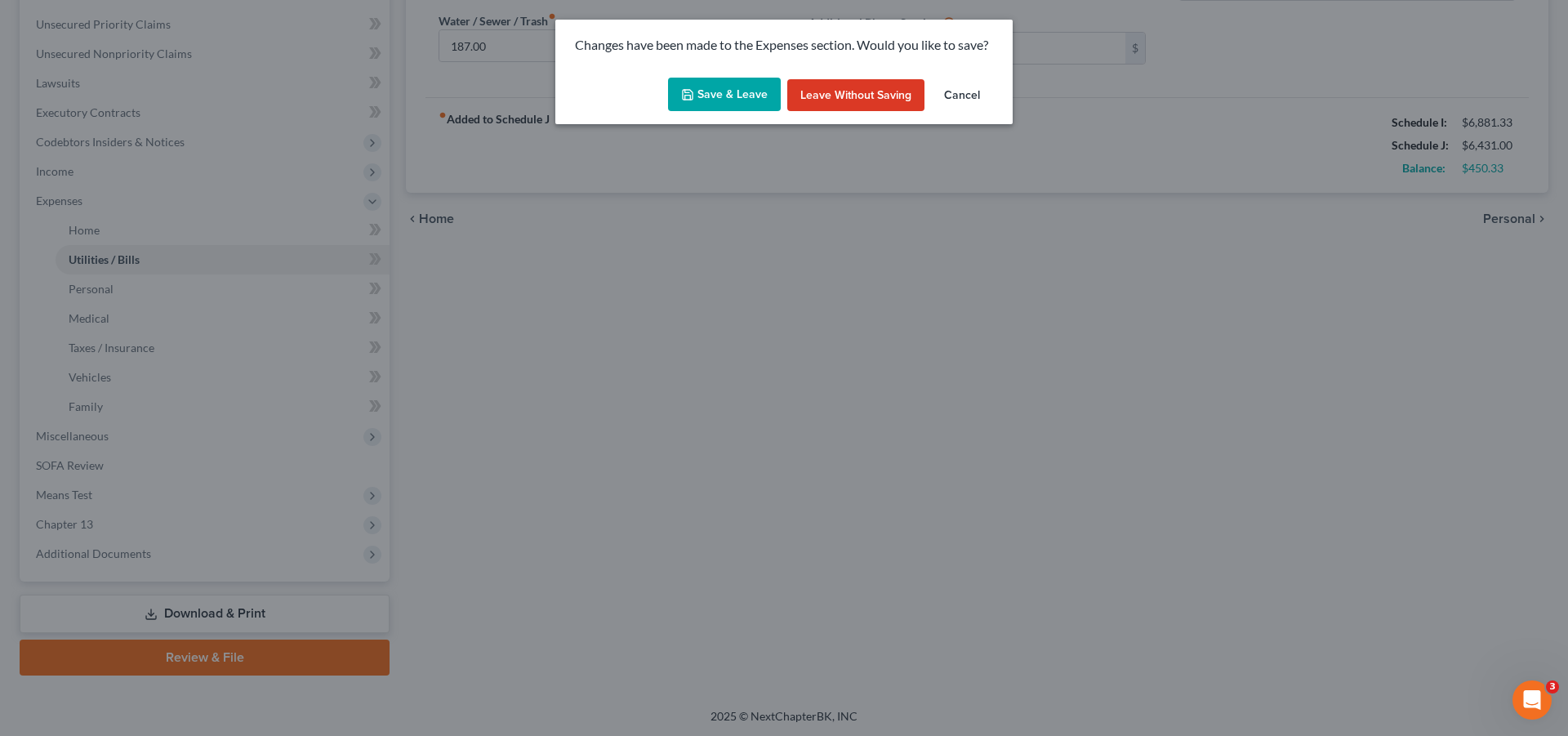
click at [729, 90] on button "Save & Leave" at bounding box center [724, 94] width 113 height 34
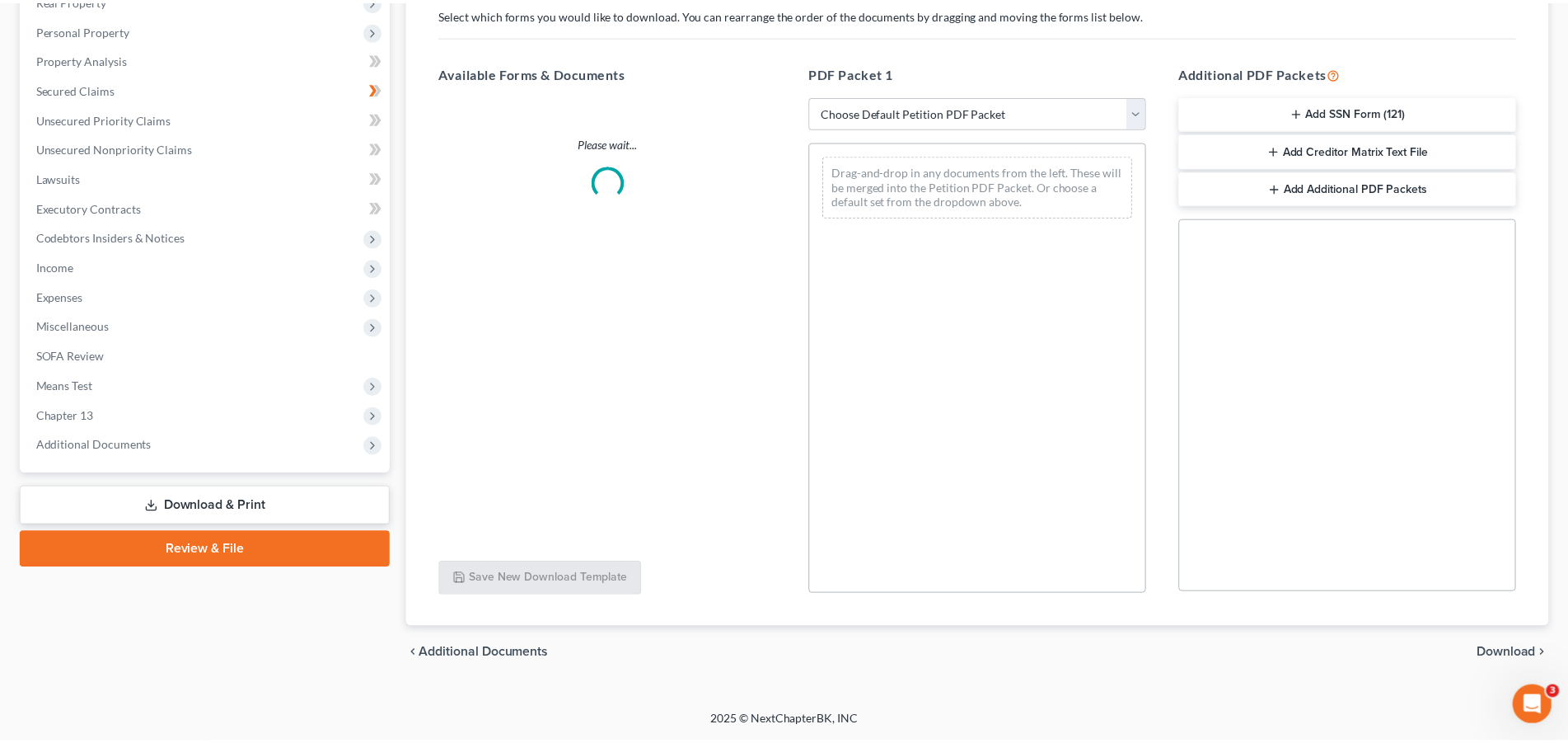
scroll to position [275, 0]
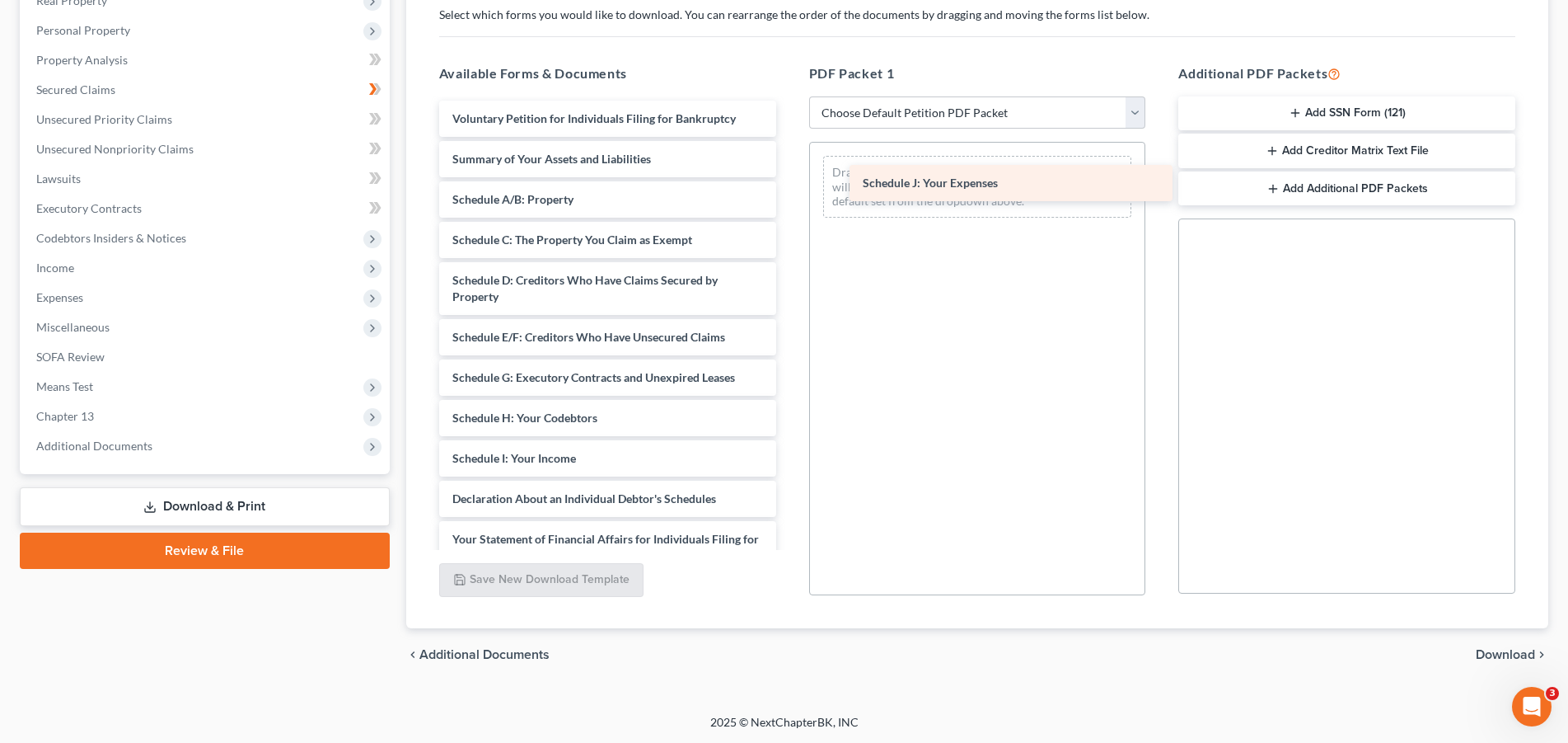
drag, startPoint x: 585, startPoint y: 492, endPoint x: 996, endPoint y: 177, distance: 517.8
click at [789, 177] on div "Schedule J: Your Expenses Voluntary Petition for Individuals Filing for Bankrup…" at bounding box center [607, 466] width 363 height 732
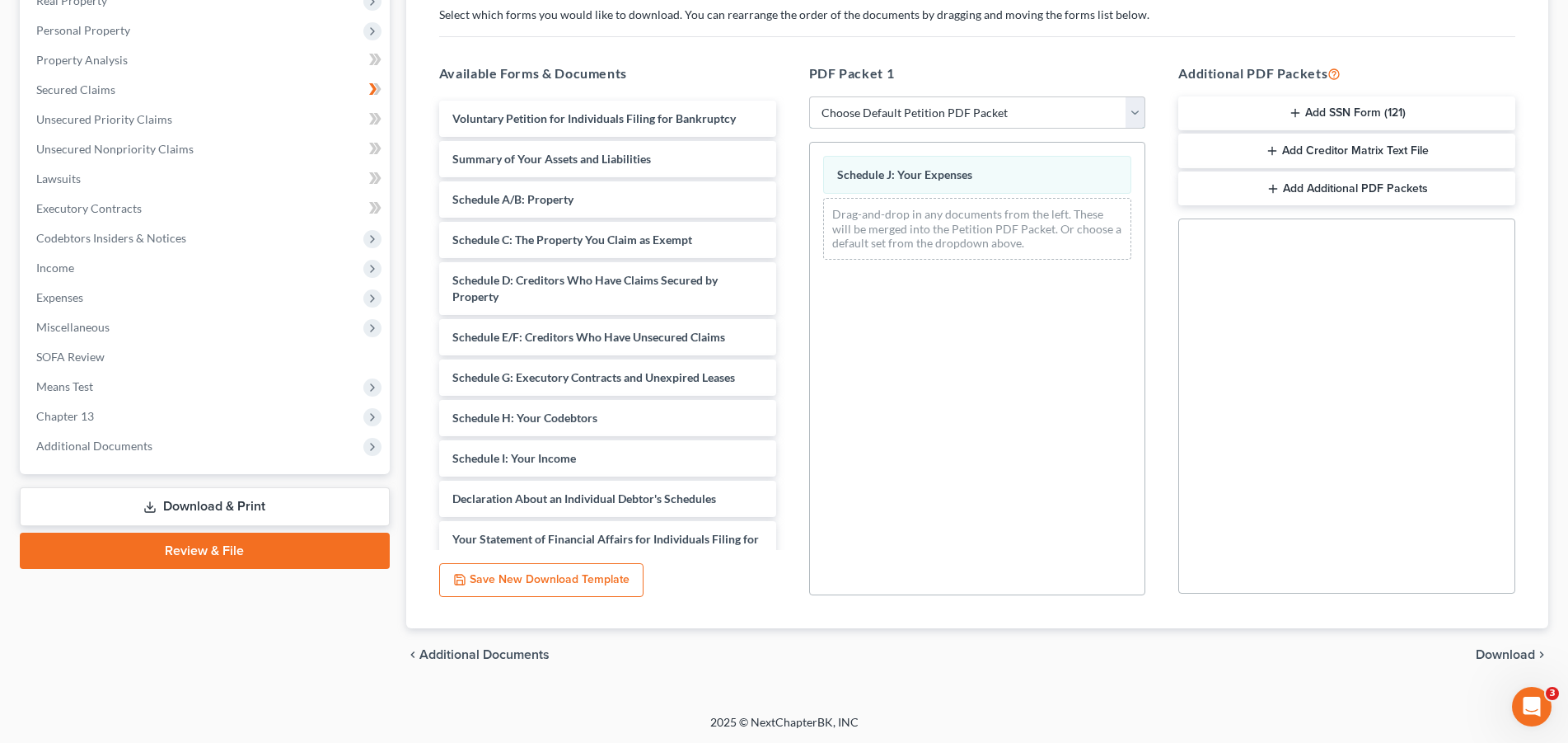
click at [808, 97] on select "Choose Default Petition PDF Packet Complete Bankruptcy Petition (all forms and …" at bounding box center [977, 113] width 337 height 33
select select "2"
click option "Amended Forms" at bounding box center [0, 0] width 0 height 0
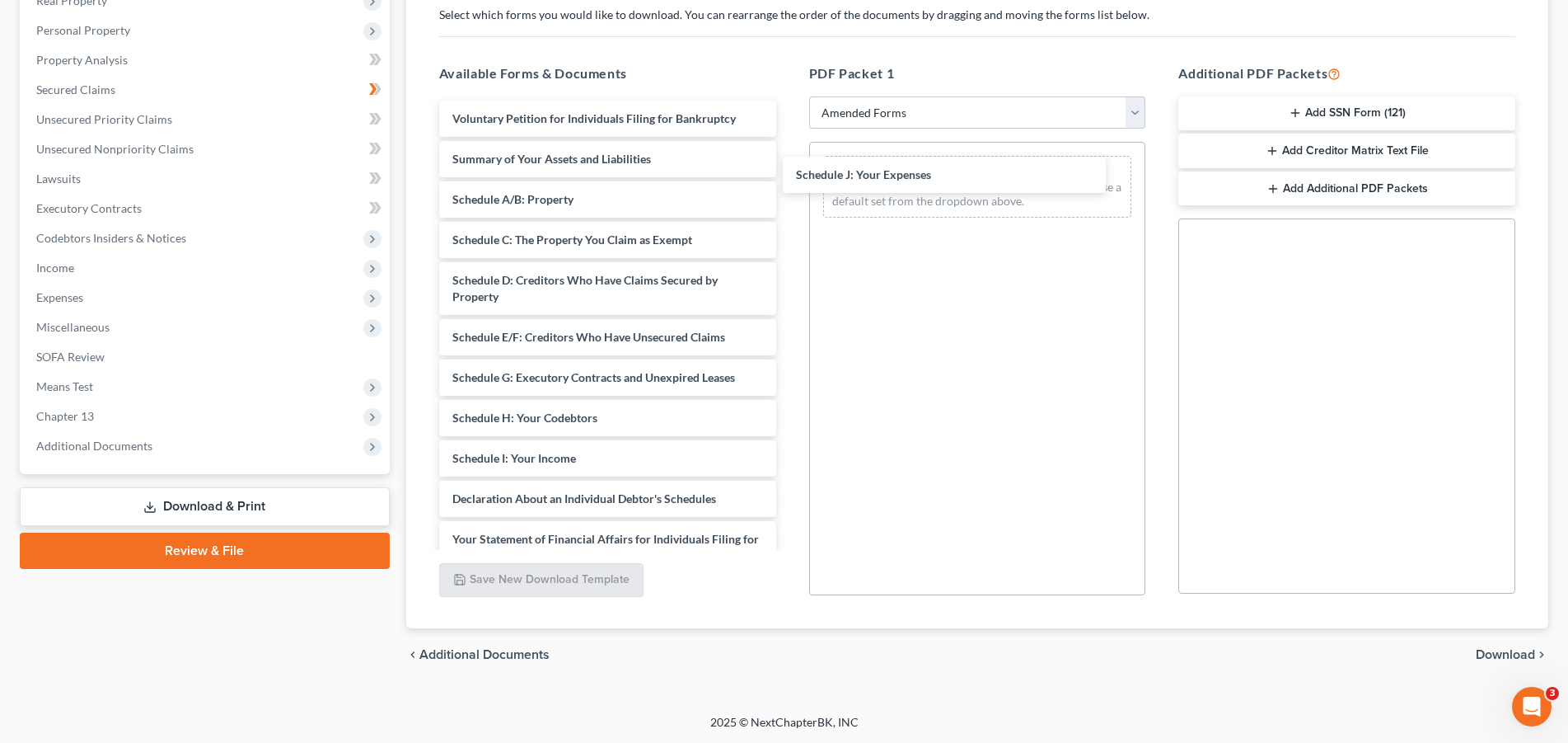
drag, startPoint x: 587, startPoint y: 491, endPoint x: 929, endPoint y: 173, distance: 467.0
click at [789, 169] on div "Schedule J: Your Expenses Voluntary Petition for Individuals Filing for Bankrup…" at bounding box center [607, 466] width 363 height 732
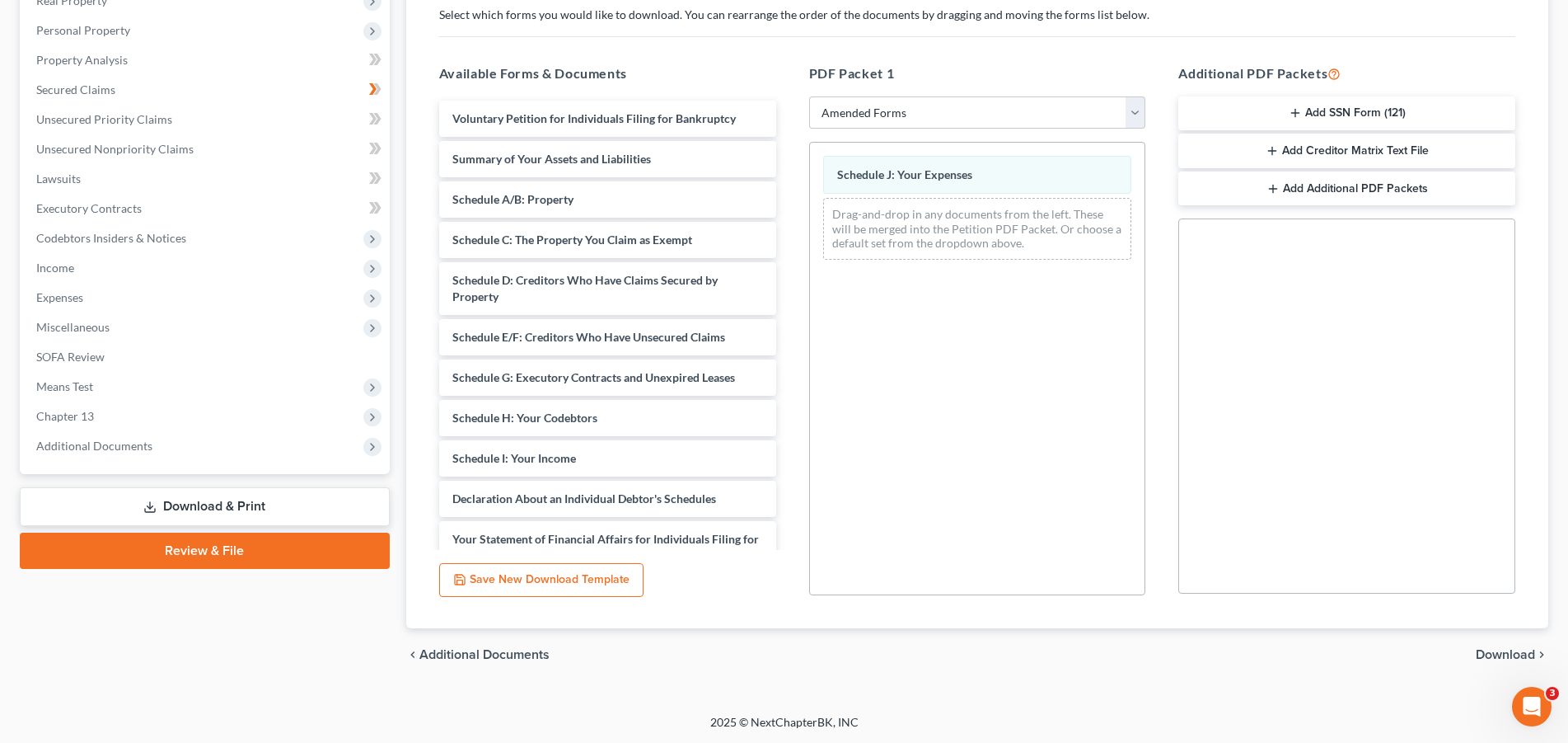
click at [1495, 653] on span "Download" at bounding box center [1504, 655] width 59 height 13
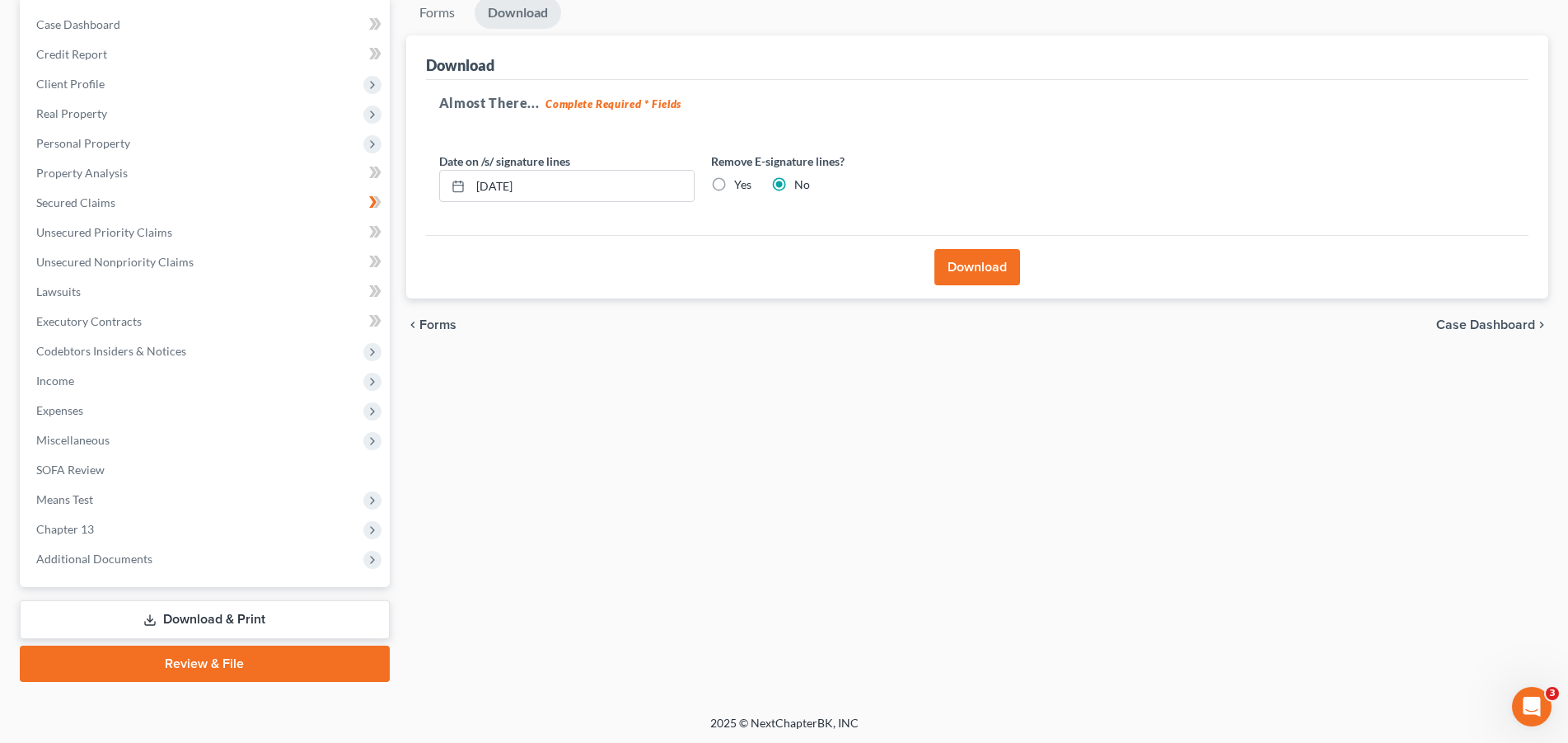
click at [734, 187] on label "Yes" at bounding box center [743, 185] width 17 height 17
click at [741, 187] on input "Yes" at bounding box center [745, 182] width 10 height 10
radio input "true"
radio input "false"
click at [975, 273] on button "Download" at bounding box center [977, 267] width 86 height 37
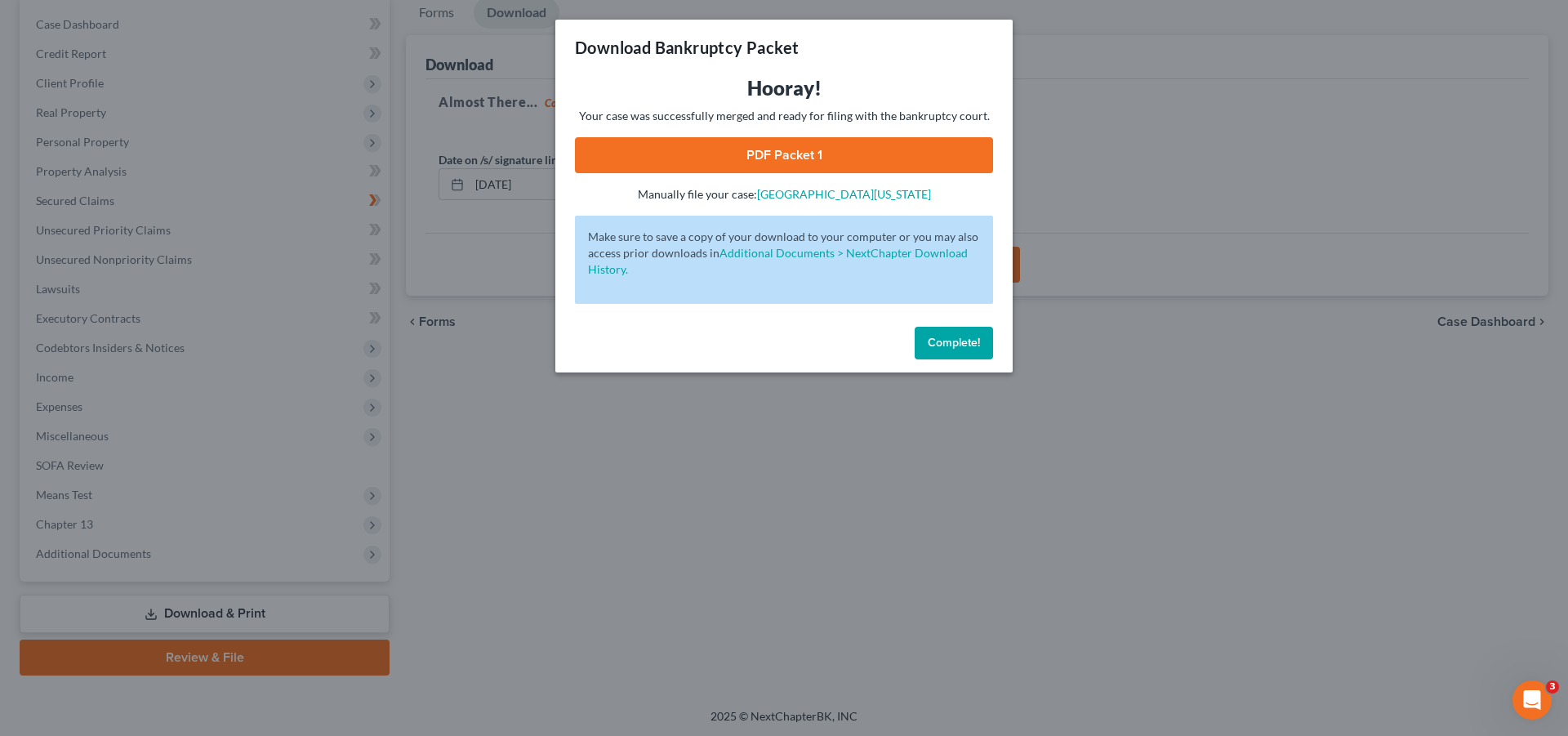
click at [809, 162] on link "PDF Packet 1" at bounding box center [784, 155] width 419 height 36
click at [959, 341] on span "Complete!" at bounding box center [954, 342] width 52 height 14
